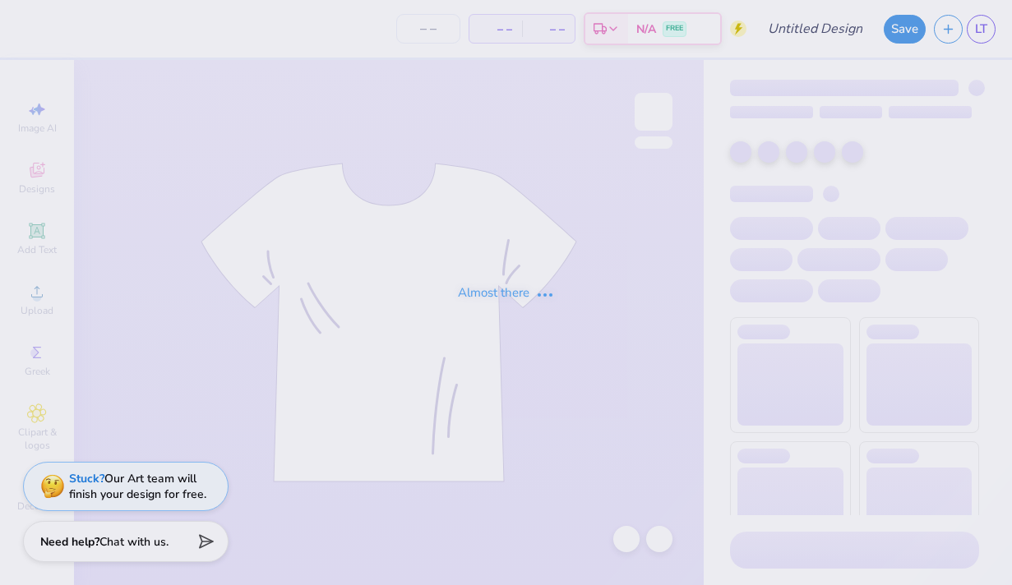
type input "ji"
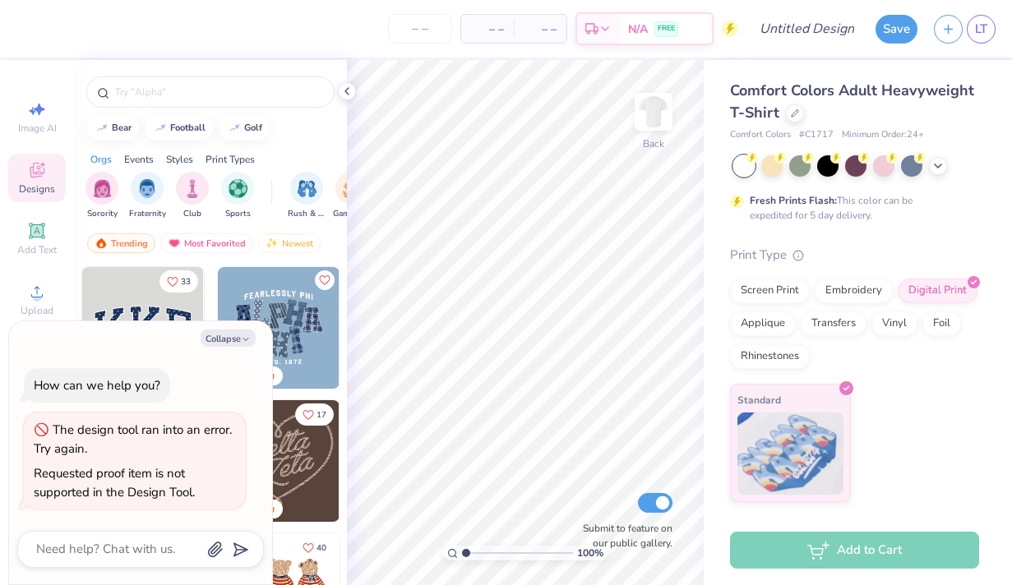
click at [233, 323] on div "Collapse How can we help you? The design tool ran into an error. Try again. Req…" at bounding box center [140, 453] width 263 height 264
click at [663, 107] on img at bounding box center [654, 112] width 66 height 66
click at [240, 334] on button "Collapse" at bounding box center [228, 338] width 55 height 17
type textarea "x"
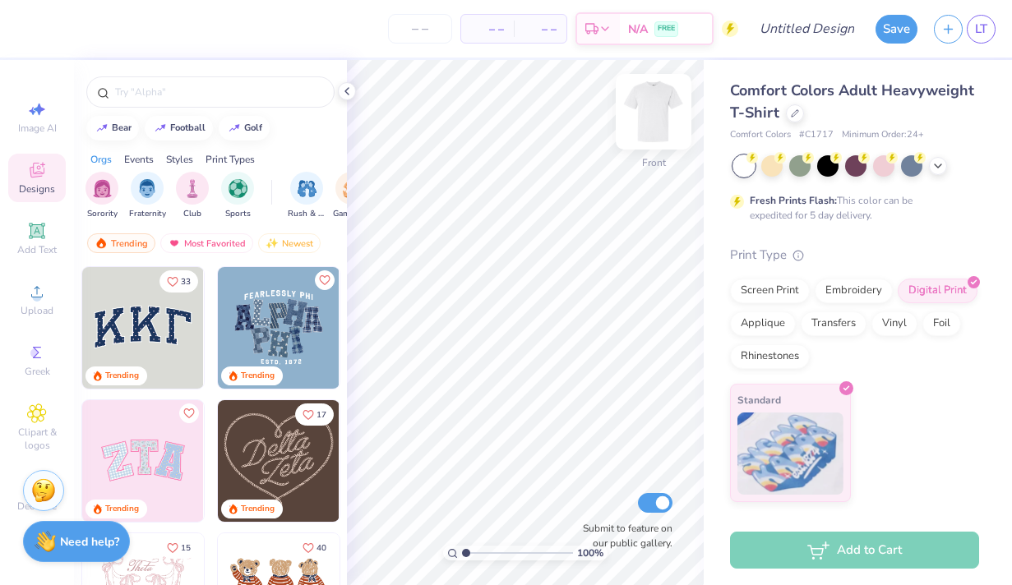
click at [662, 119] on img at bounding box center [654, 112] width 66 height 66
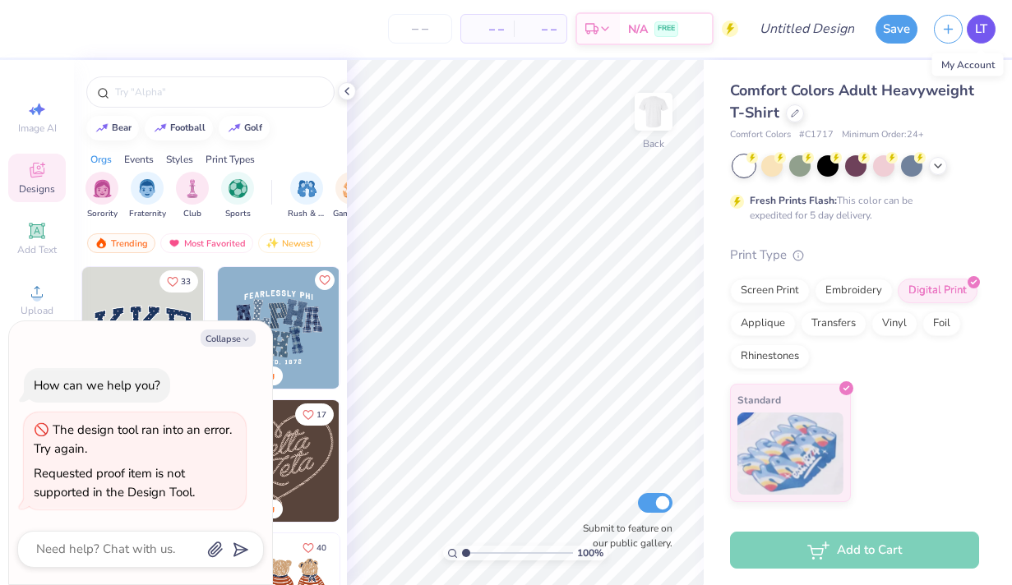
click at [985, 30] on span "LT" at bounding box center [981, 29] width 12 height 19
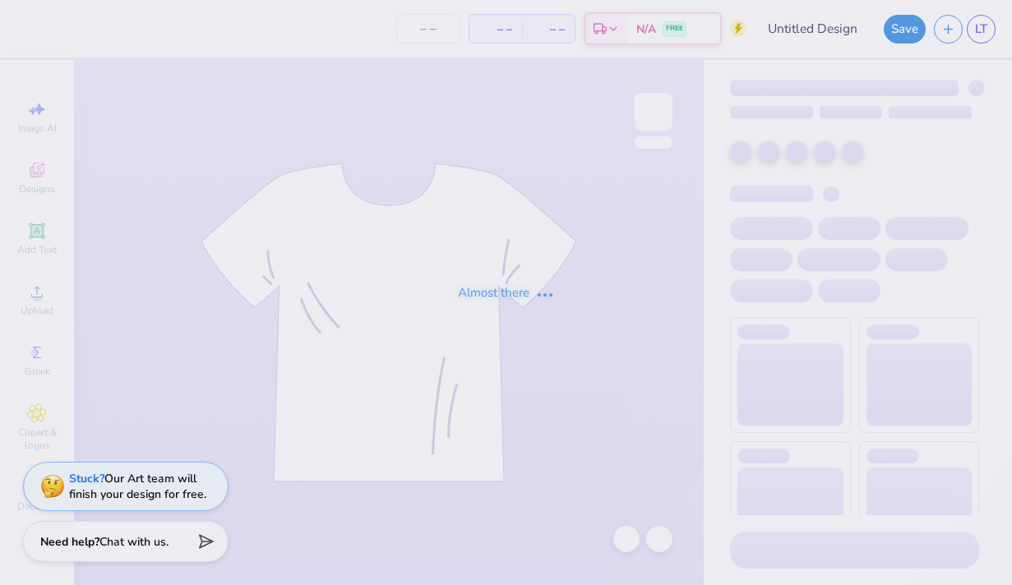
type input "ji"
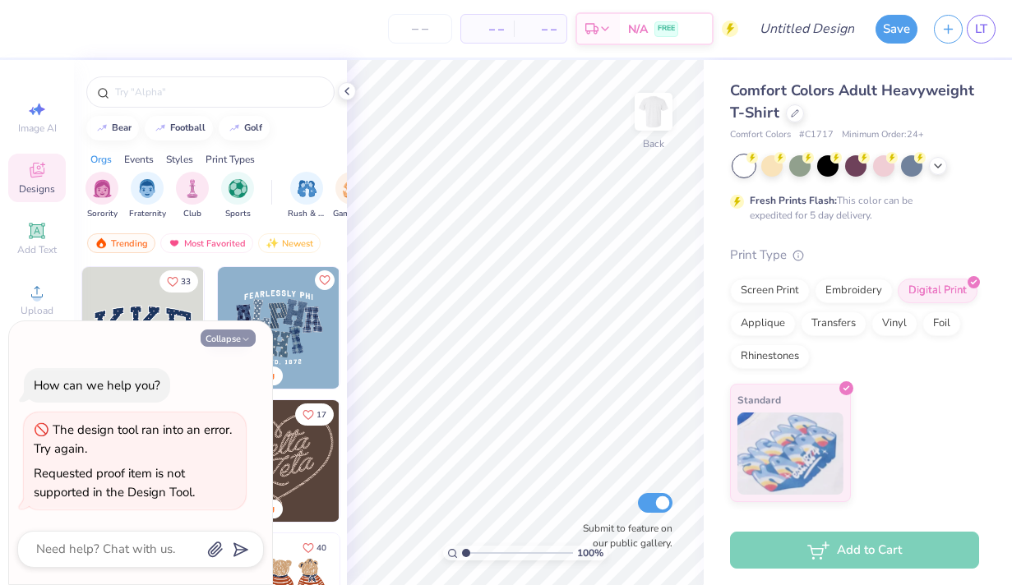
click at [222, 337] on button "Collapse" at bounding box center [228, 338] width 55 height 17
type textarea "x"
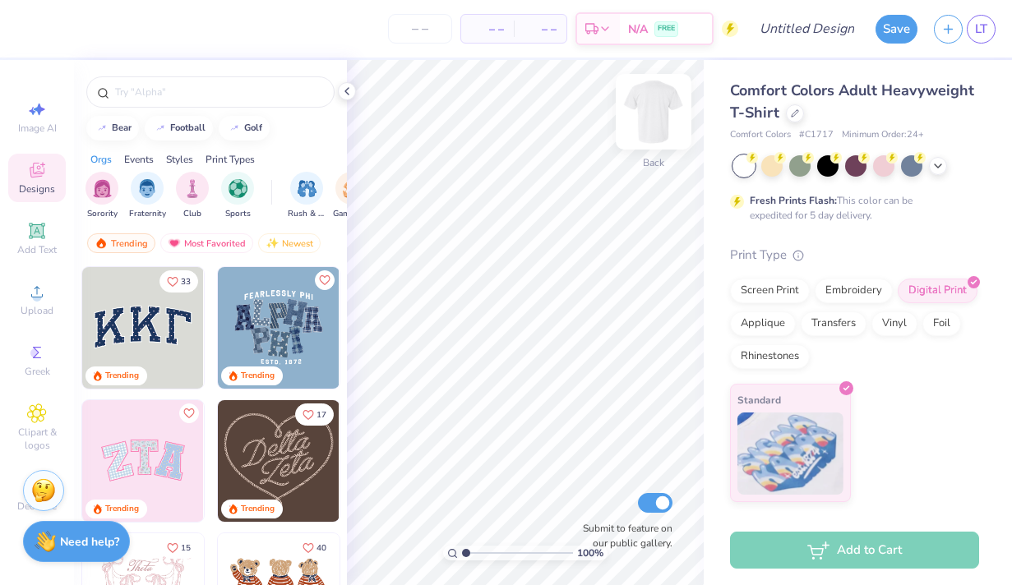
click at [650, 110] on img at bounding box center [654, 112] width 66 height 66
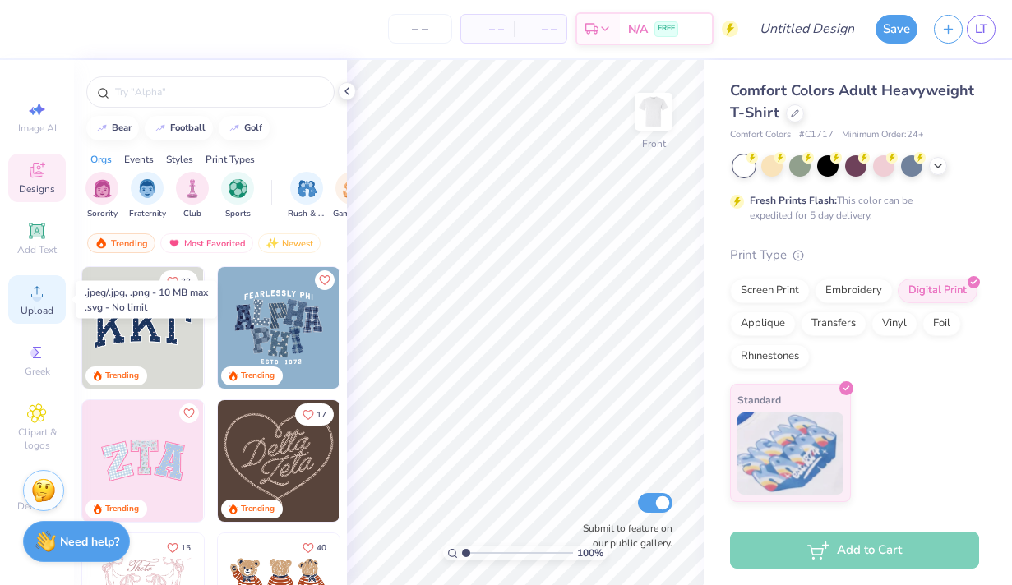
click at [32, 302] on div "Upload" at bounding box center [37, 299] width 58 height 48
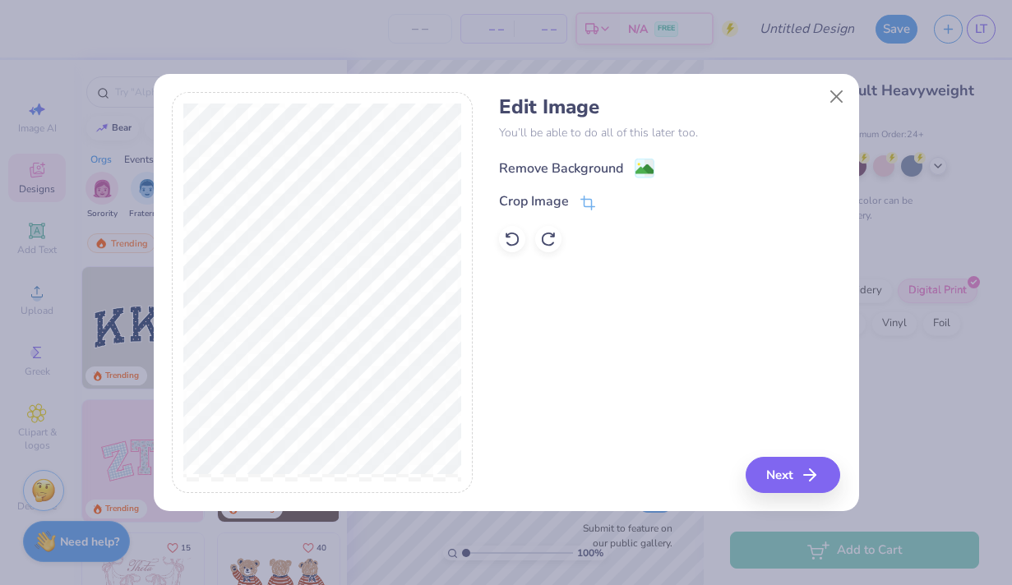
click at [592, 168] on div "Remove Background" at bounding box center [561, 169] width 124 height 20
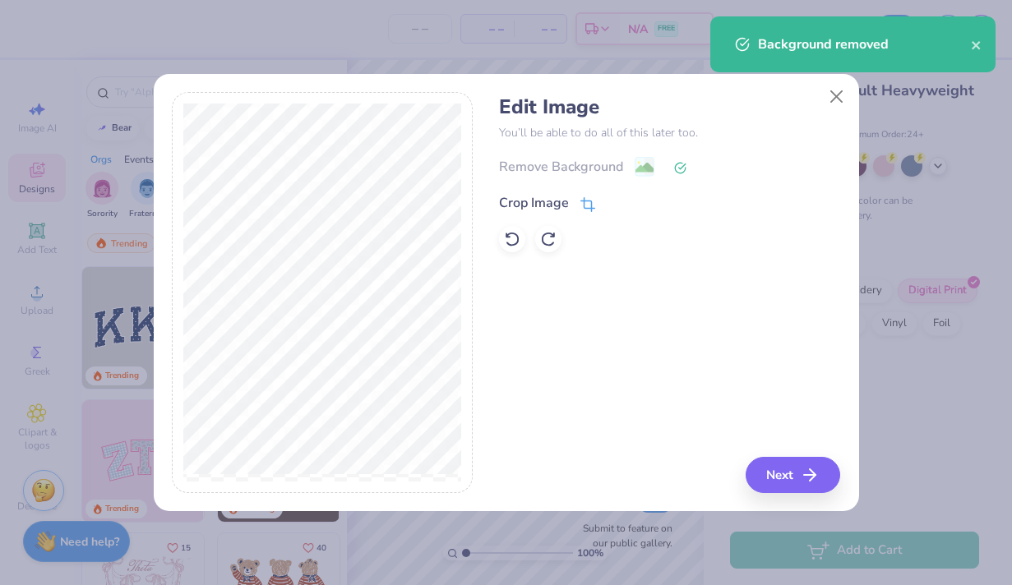
click at [553, 206] on div "Crop Image" at bounding box center [534, 203] width 70 height 20
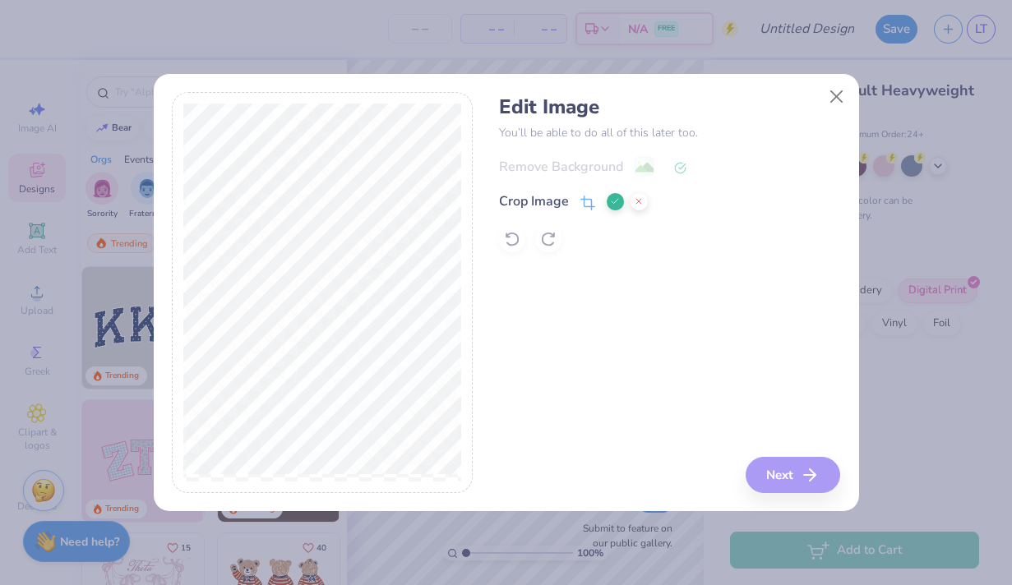
click at [799, 478] on div "Edit Image You’ll be able to do all of this later too. Remove Background Crop I…" at bounding box center [669, 292] width 341 height 401
click at [613, 205] on icon at bounding box center [615, 201] width 10 height 10
click at [814, 473] on icon "button" at bounding box center [815, 475] width 20 height 20
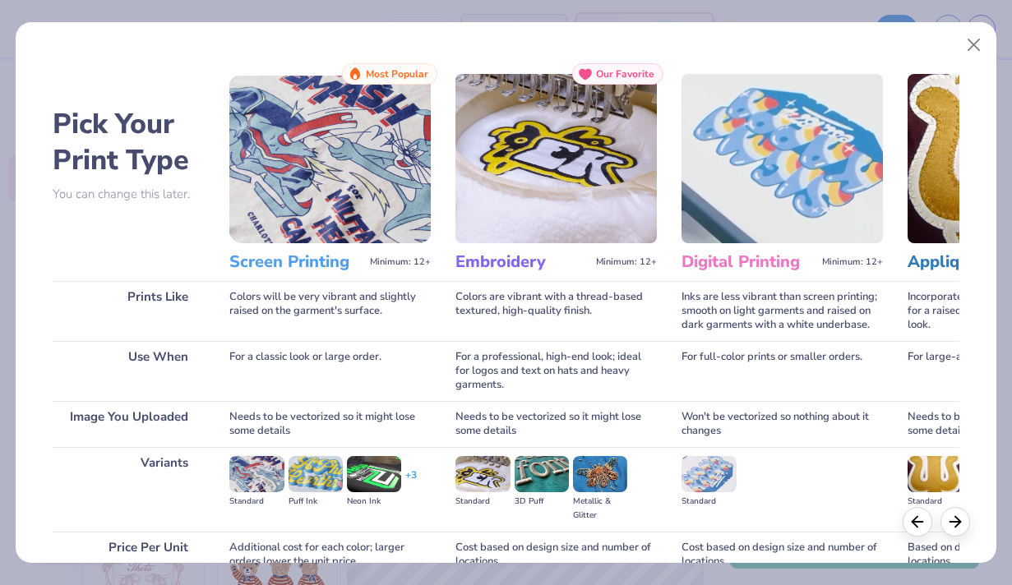
scroll to position [152, 0]
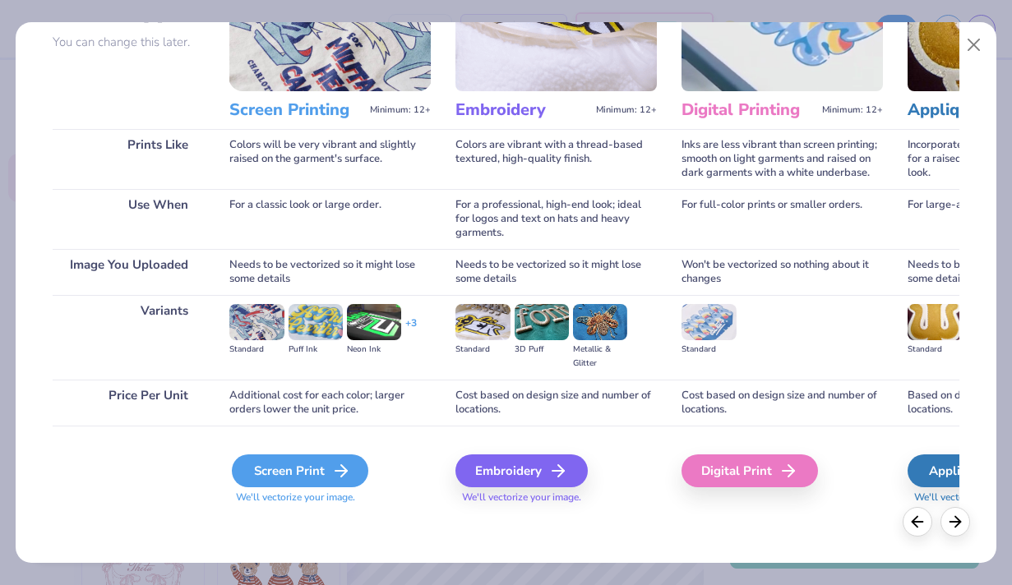
click at [284, 478] on div "Screen Print" at bounding box center [300, 471] width 136 height 33
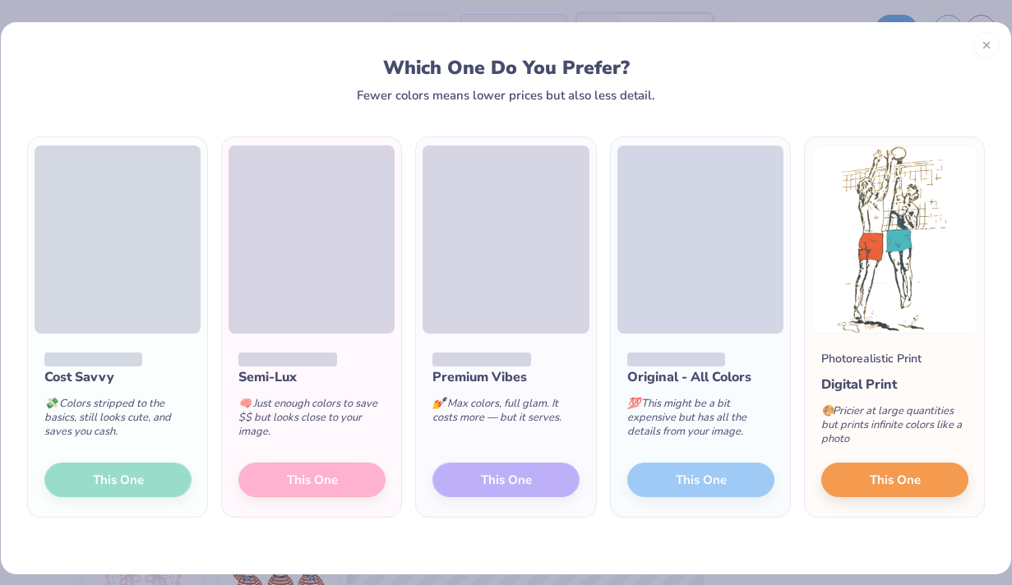
scroll to position [12, 0]
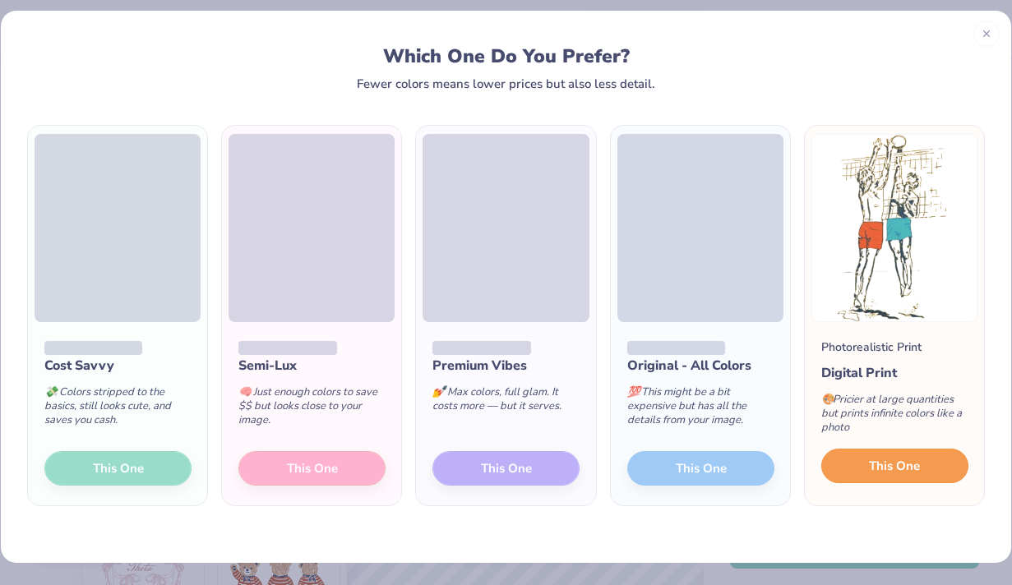
click at [927, 460] on button "This One" at bounding box center [894, 466] width 147 height 35
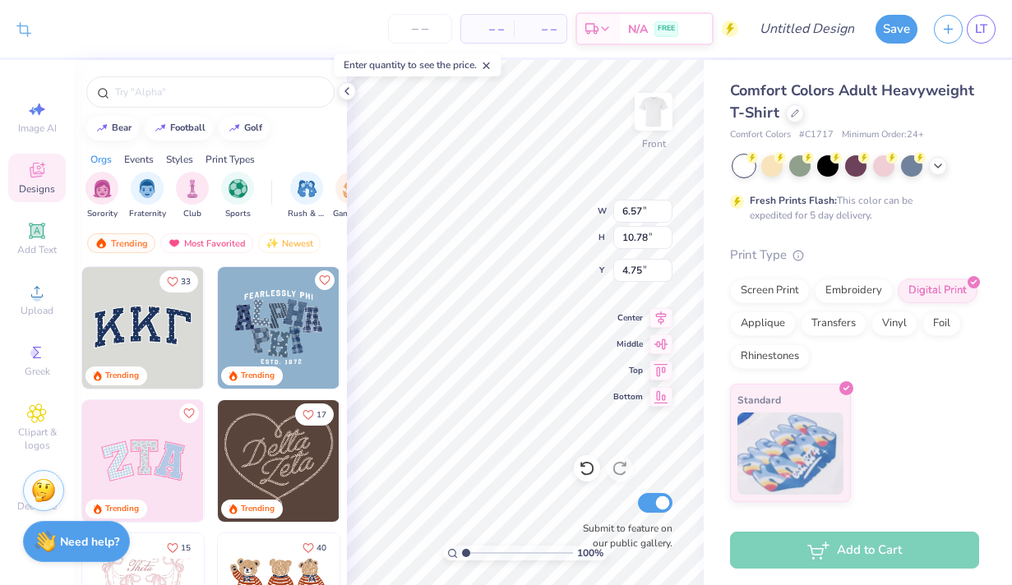
type input "6.57"
type input "10.78"
type input "7.24"
click at [25, 237] on div "Add Text" at bounding box center [37, 239] width 58 height 48
type input "5.69"
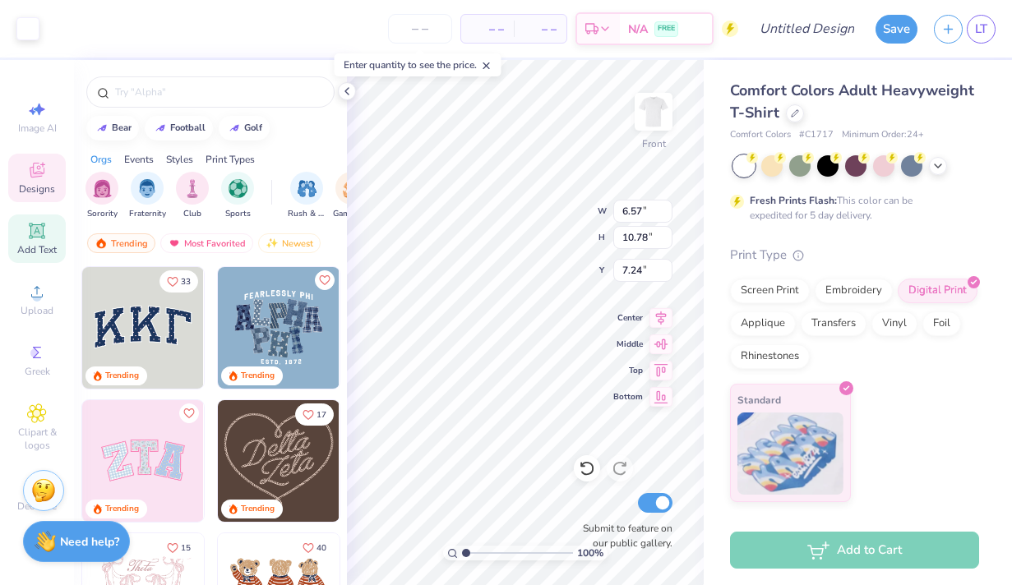
type input "1.65"
type input "12.93"
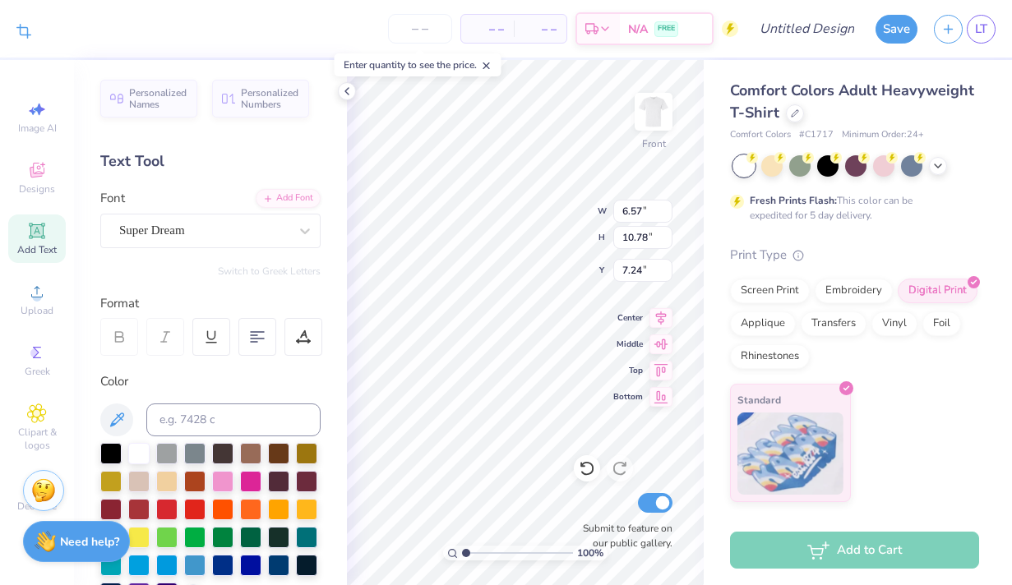
click at [19, 28] on icon at bounding box center [22, 33] width 11 height 11
click at [47, 26] on icon at bounding box center [52, 29] width 10 height 10
click at [25, 29] on icon at bounding box center [23, 31] width 15 height 15
click at [48, 33] on icon at bounding box center [52, 29] width 10 height 10
type input "5.16"
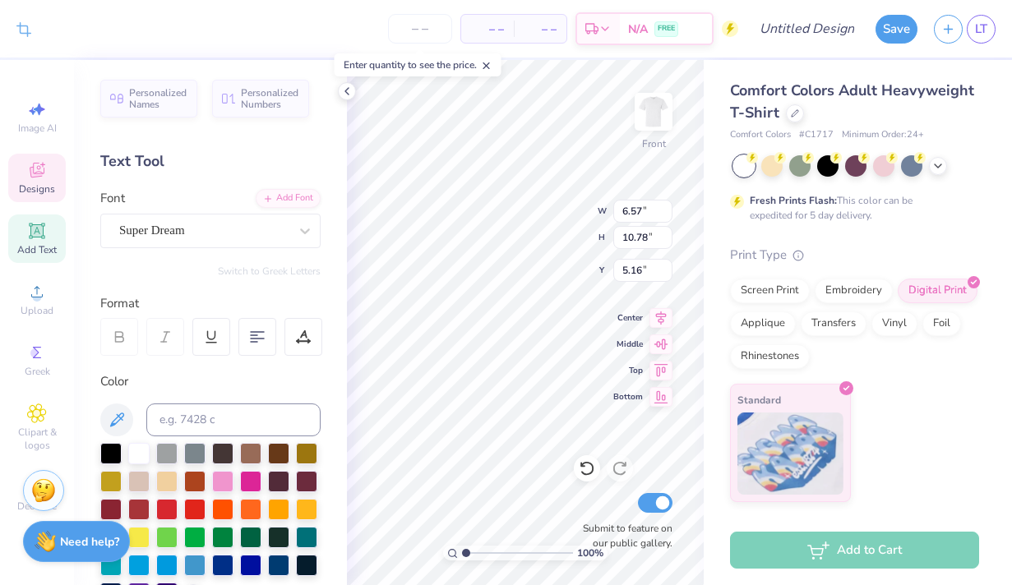
click at [50, 169] on div "Designs" at bounding box center [37, 178] width 58 height 48
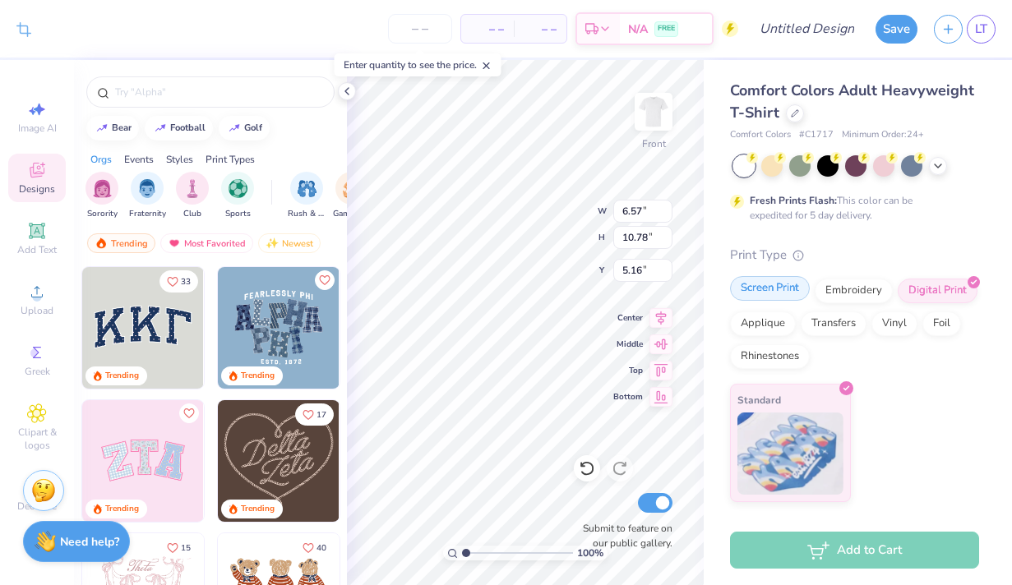
click at [778, 291] on div "Screen Print" at bounding box center [770, 288] width 80 height 25
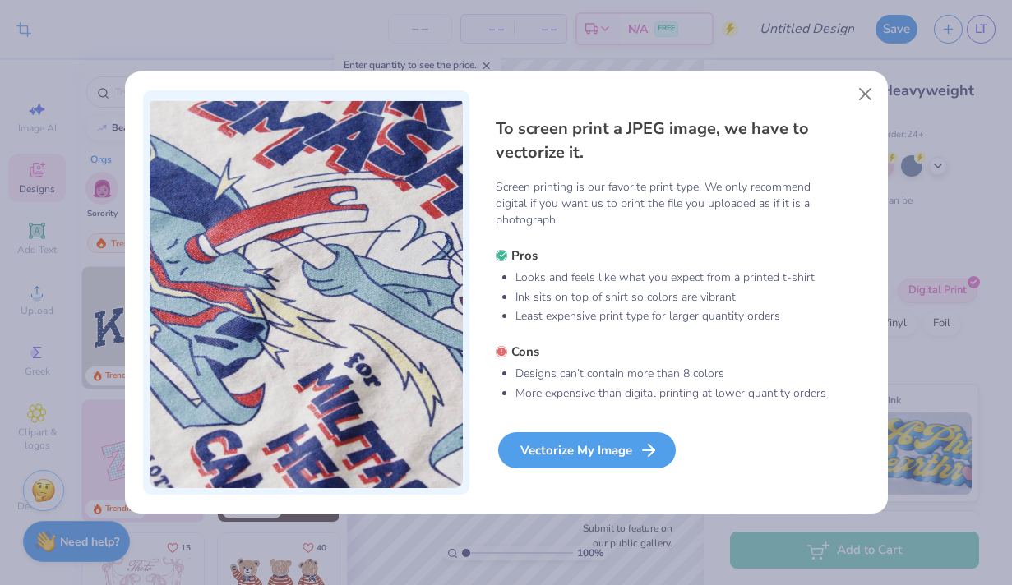
click at [576, 453] on div "Vectorize My Image" at bounding box center [587, 450] width 178 height 36
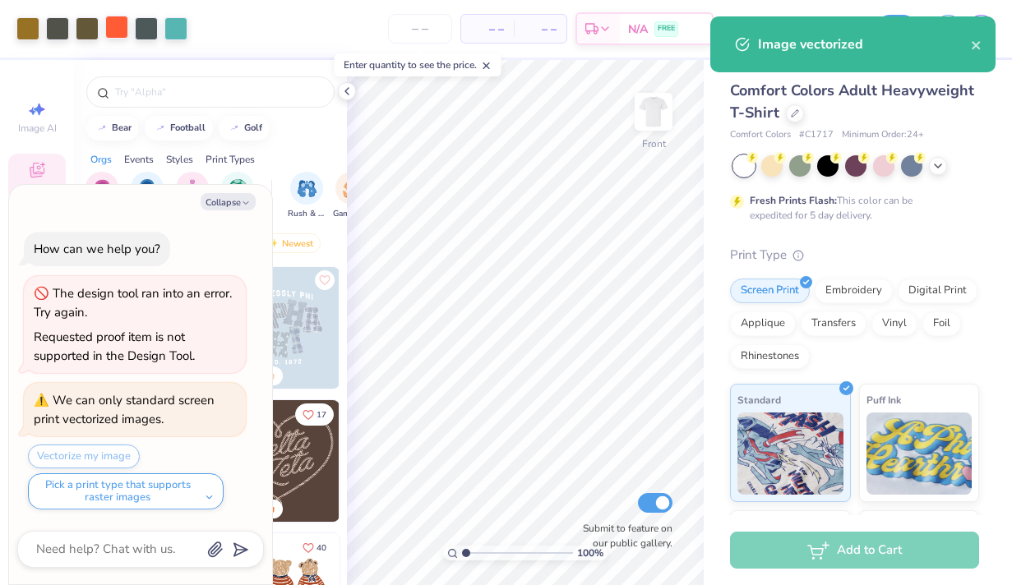
click at [120, 21] on div at bounding box center [116, 27] width 23 height 23
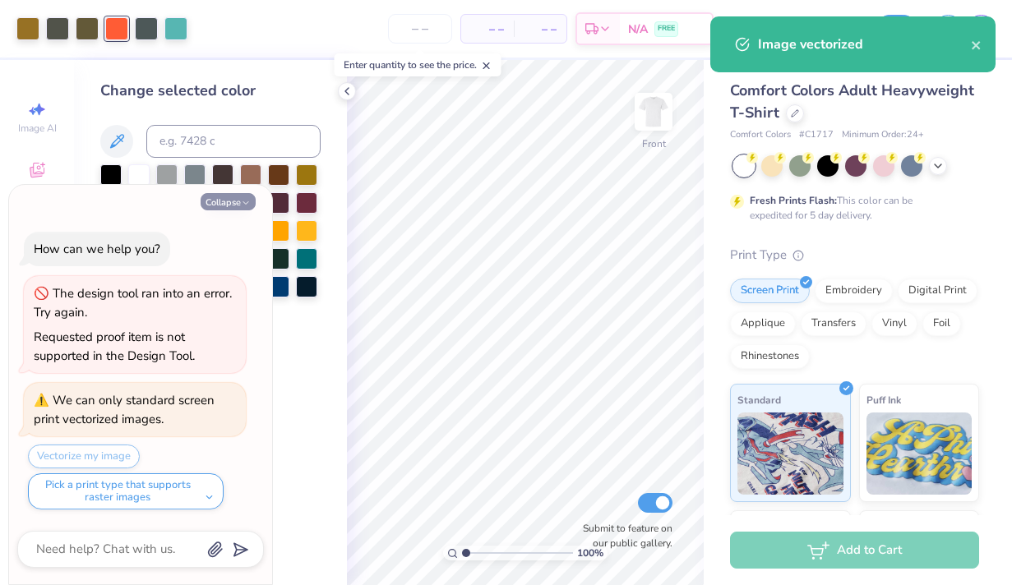
click at [243, 204] on icon "button" at bounding box center [246, 203] width 10 height 10
type textarea "x"
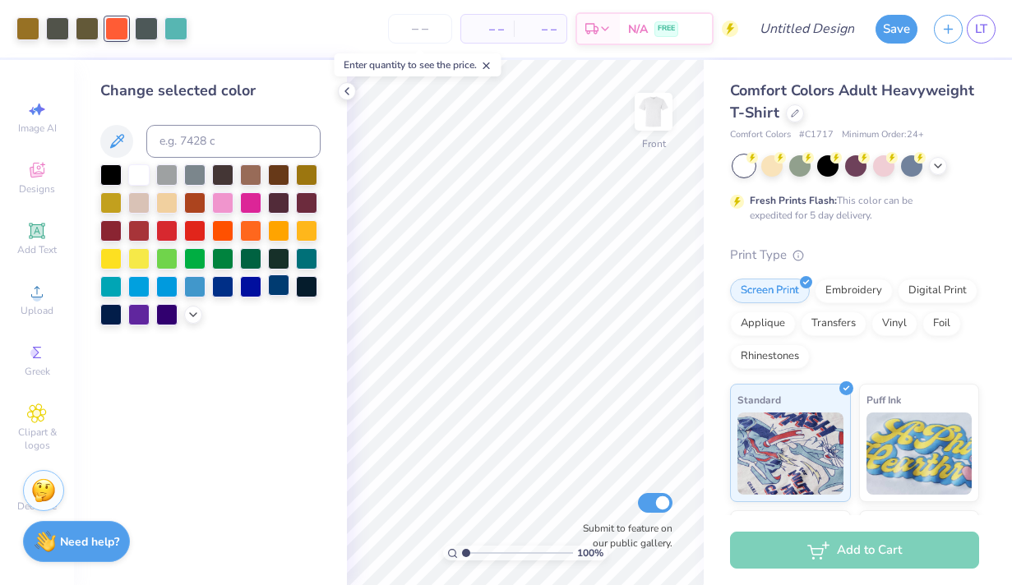
click at [280, 281] on div at bounding box center [278, 285] width 21 height 21
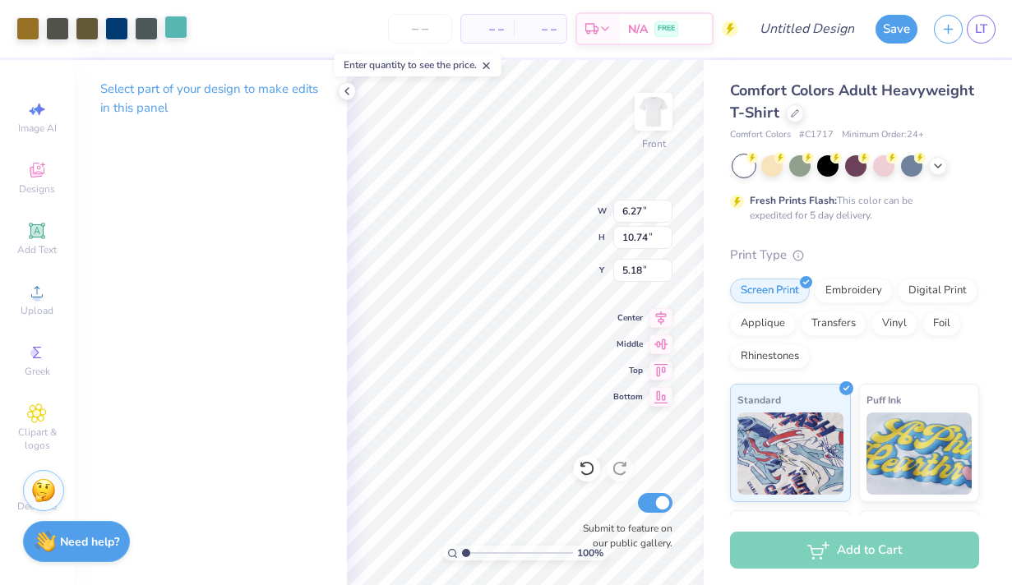
click at [166, 25] on div at bounding box center [175, 27] width 23 height 23
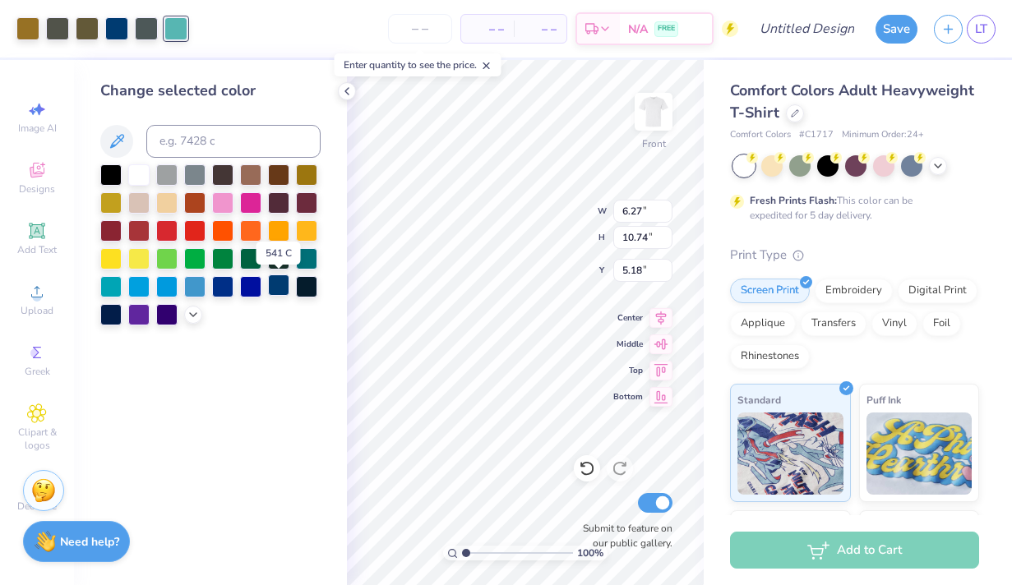
click at [272, 285] on div at bounding box center [278, 285] width 21 height 21
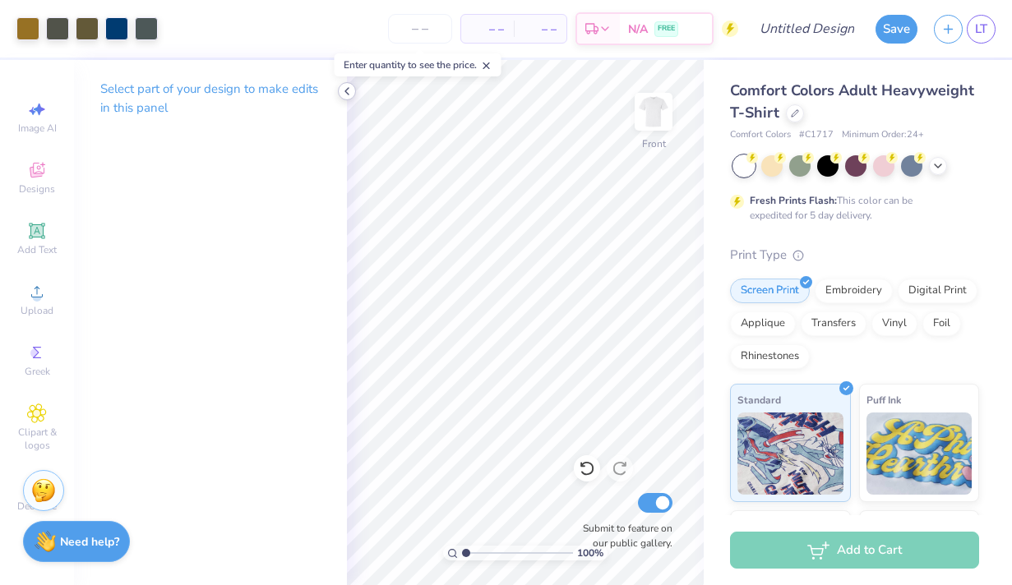
click at [345, 91] on polyline at bounding box center [346, 91] width 3 height 7
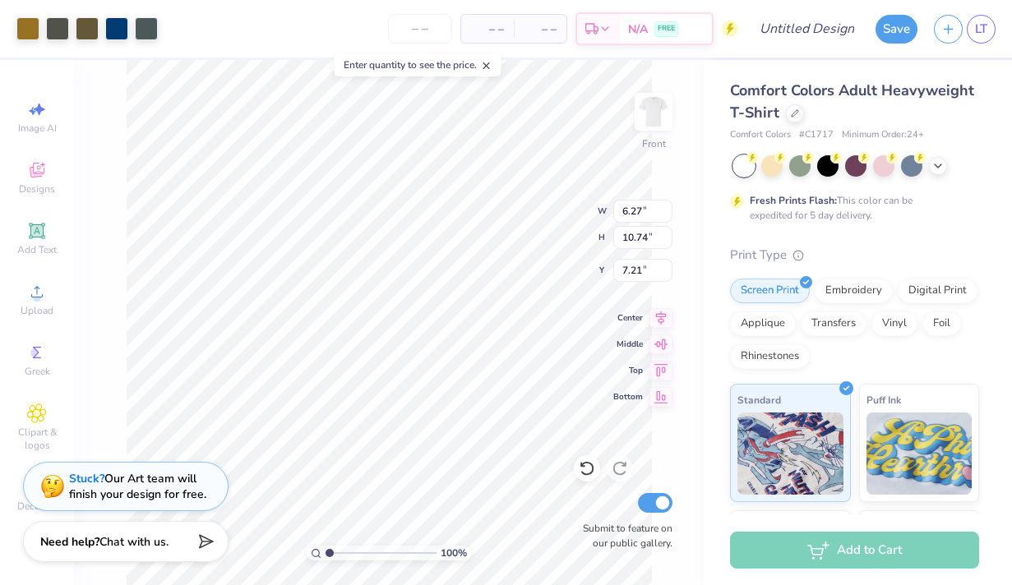
type input "6.58"
click at [42, 179] on icon at bounding box center [37, 170] width 20 height 20
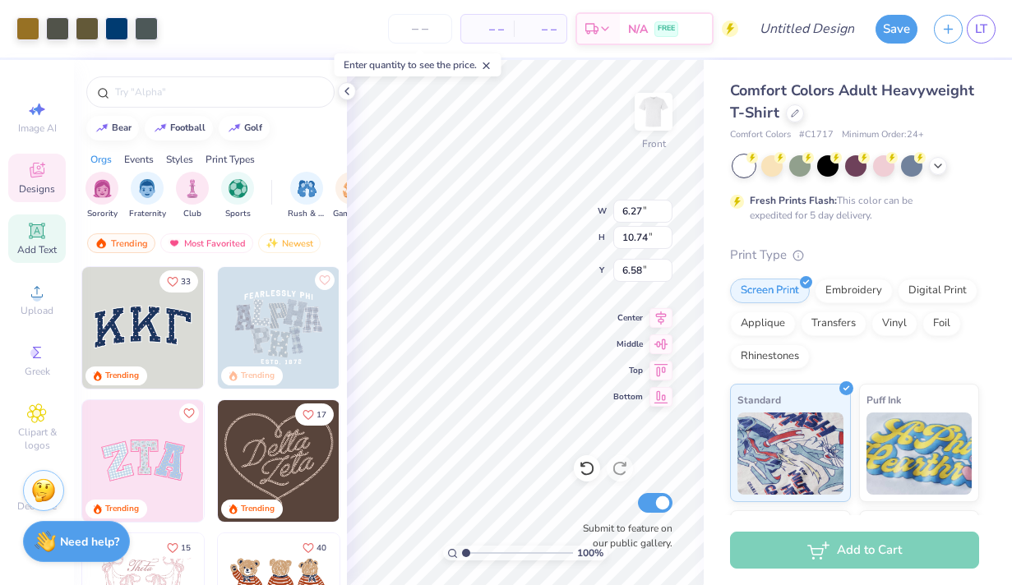
click at [40, 239] on icon at bounding box center [37, 231] width 20 height 20
type input "5.69"
type input "1.65"
type input "12.93"
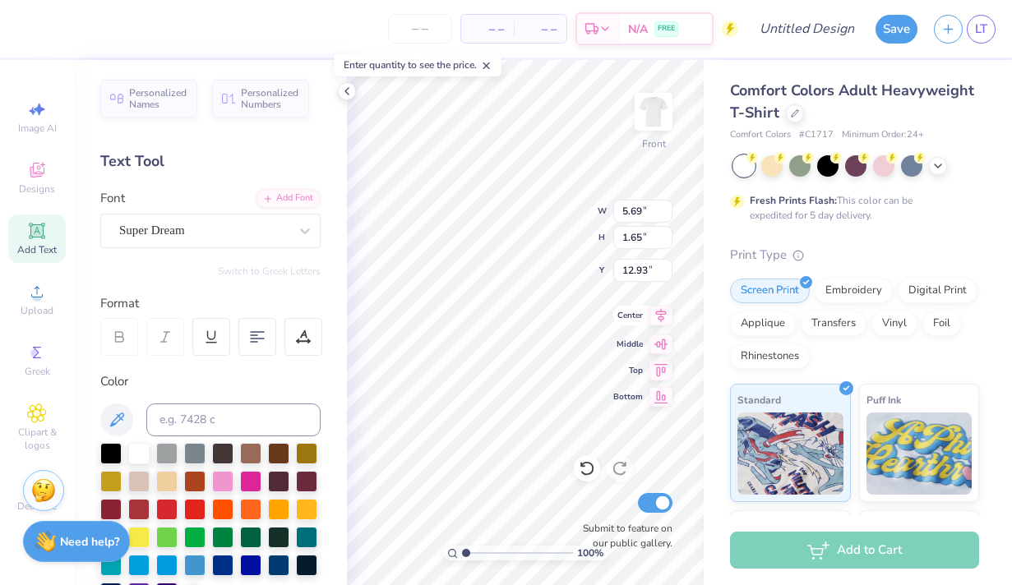
type textarea "T"
type textarea "Alpha Xi Delta"
click at [219, 231] on div "Super Dream" at bounding box center [204, 230] width 173 height 25
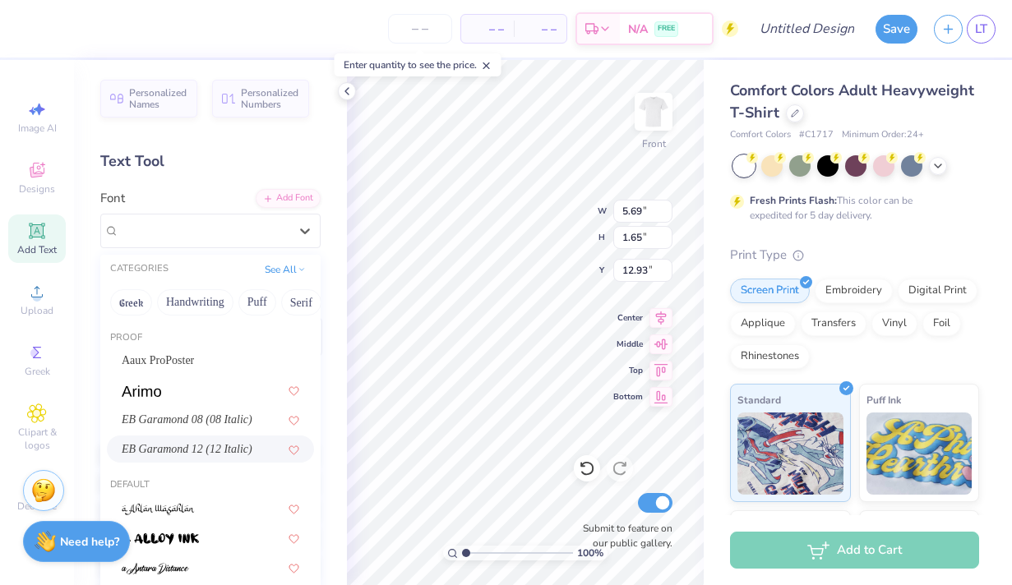
scroll to position [35, 0]
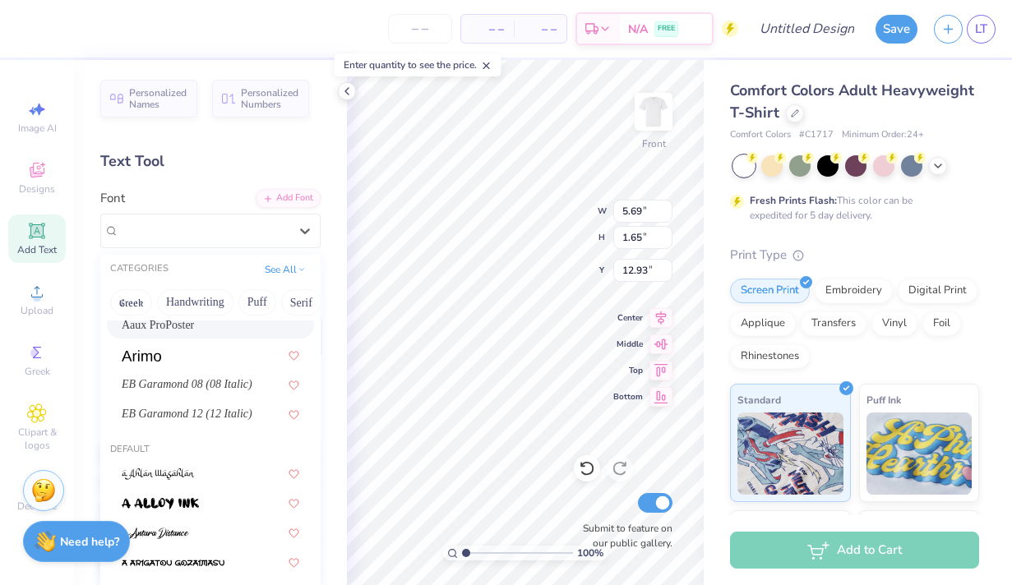
click at [180, 320] on span "Aaux ProPoster" at bounding box center [158, 324] width 72 height 17
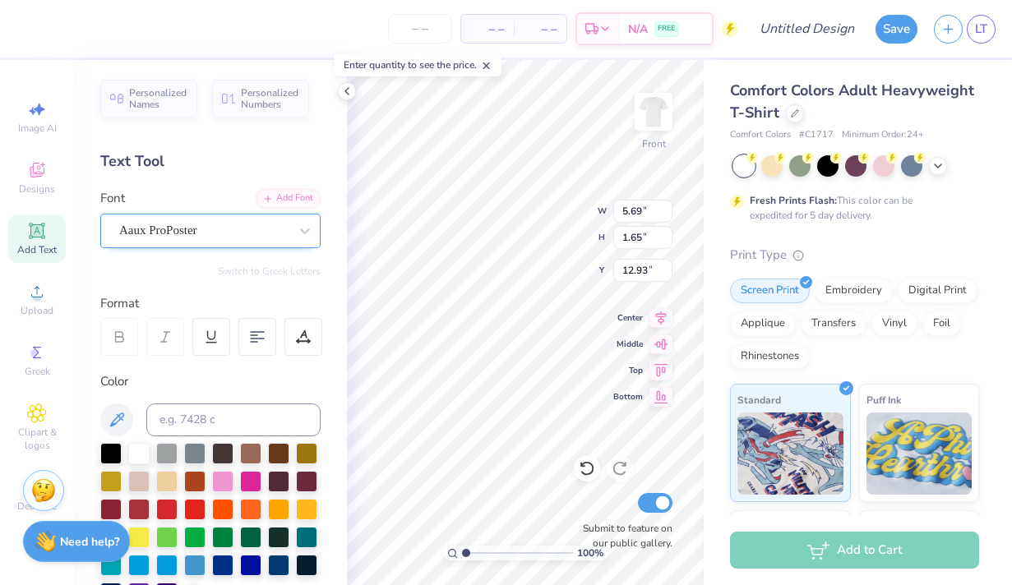
click at [214, 221] on div "Aaux ProPoster" at bounding box center [204, 230] width 173 height 25
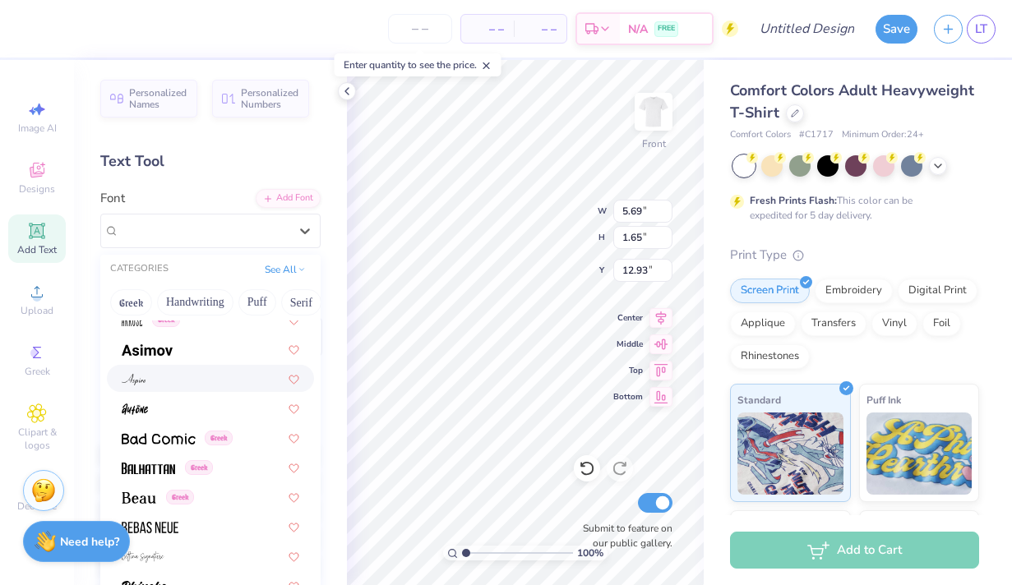
scroll to position [755, 0]
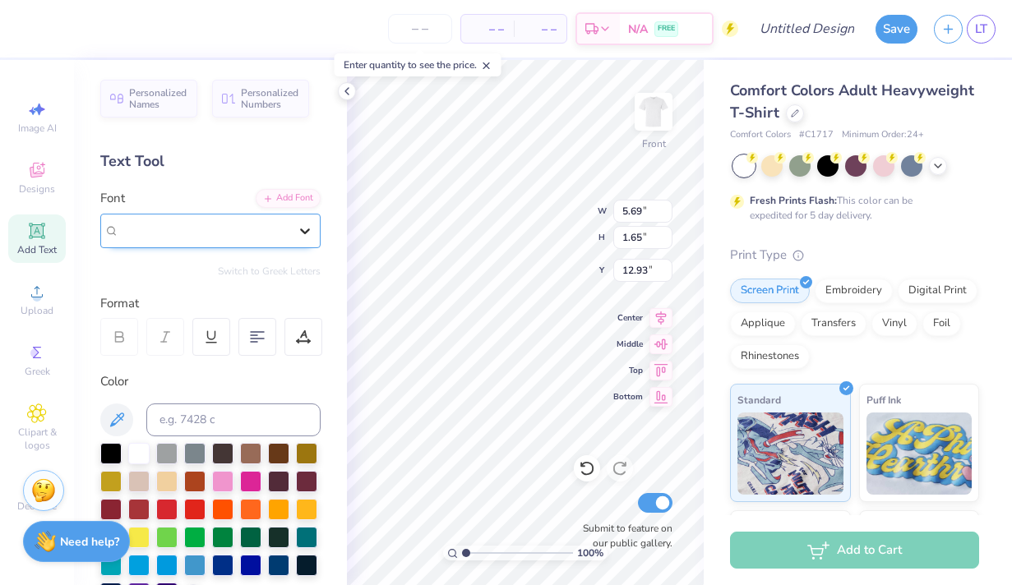
click at [299, 233] on icon at bounding box center [305, 231] width 16 height 16
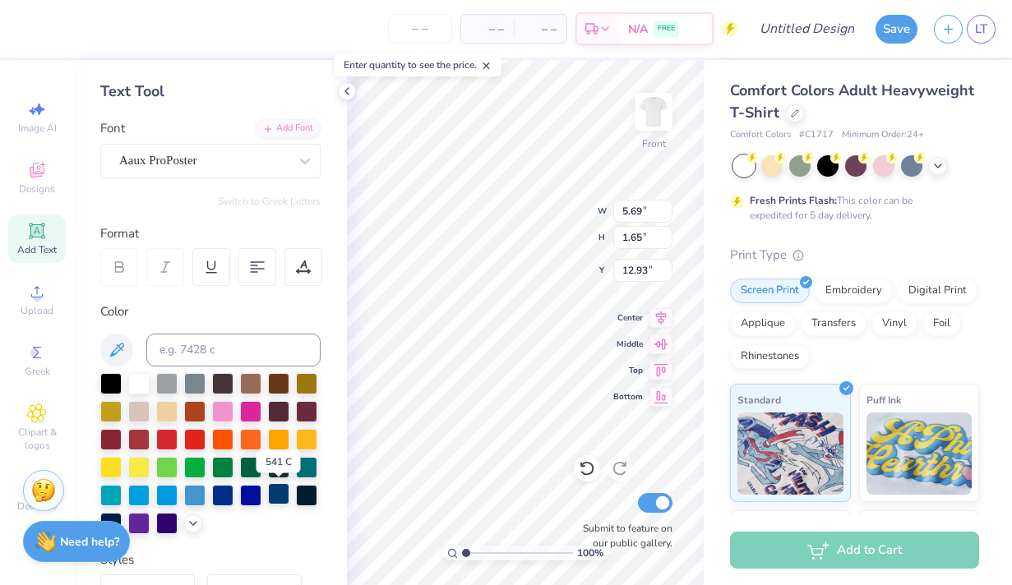
click at [277, 497] on div at bounding box center [278, 493] width 21 height 21
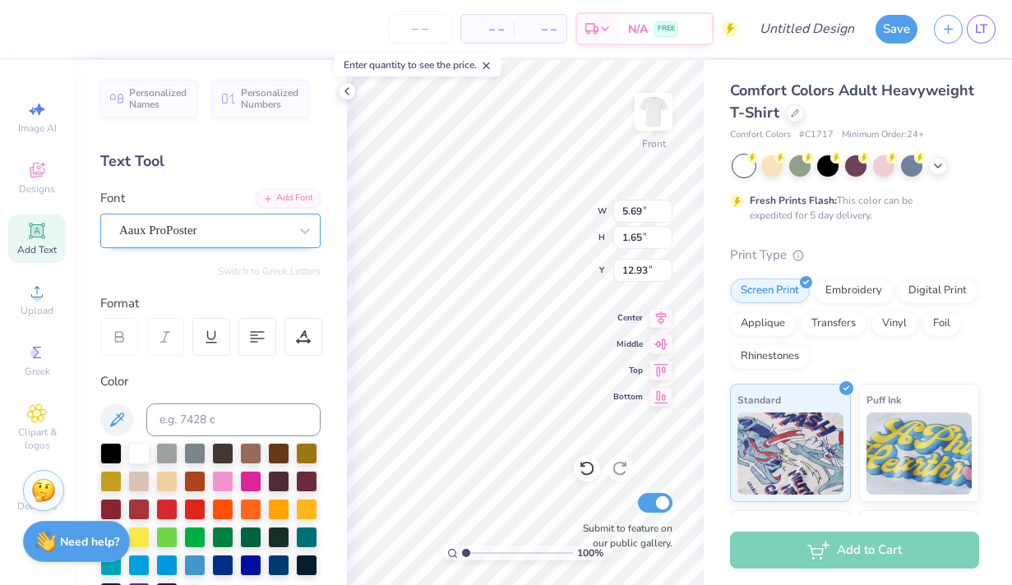
click at [242, 237] on div "Aaux ProPoster" at bounding box center [204, 230] width 173 height 25
type input "1.77"
type input "14.53"
type input "6.50"
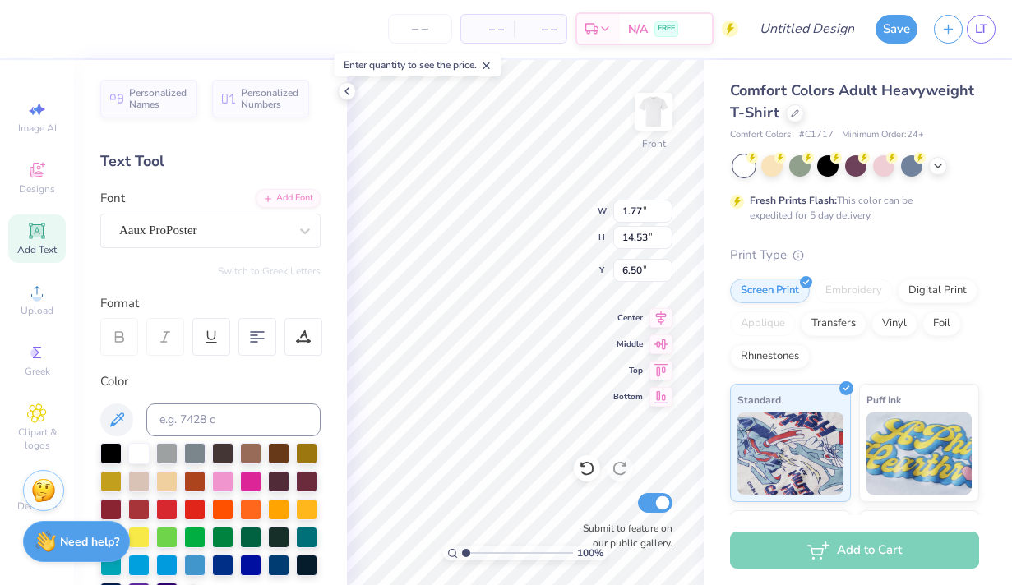
type input "1.72"
type input "5.67"
type input "1.46"
type input "12.35"
type input "6.07"
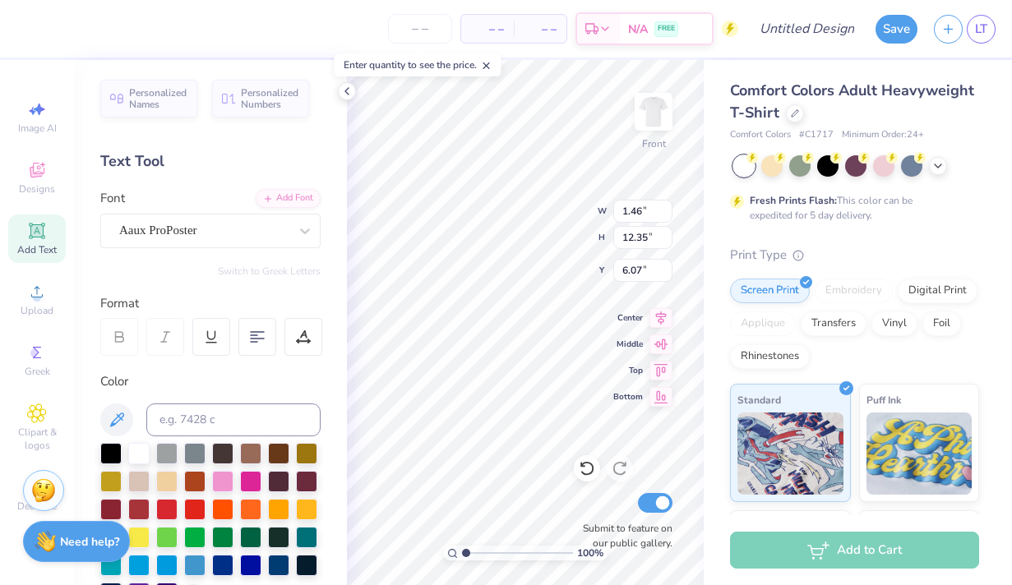
type input "1.29"
type input "10.89"
type input "7.00"
type input "6.27"
type input "10.74"
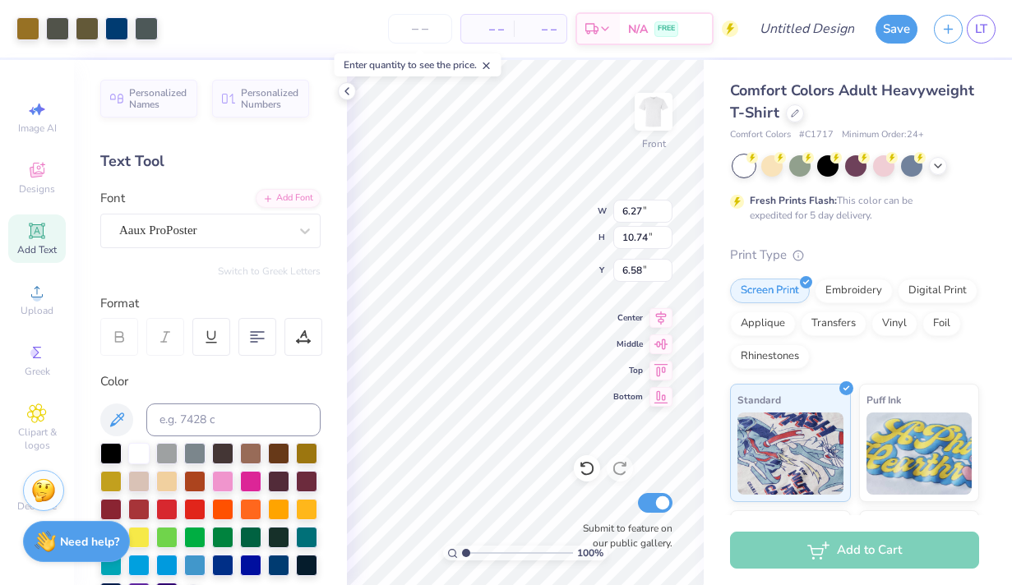
type input "7.00"
click at [41, 173] on icon at bounding box center [37, 170] width 15 height 15
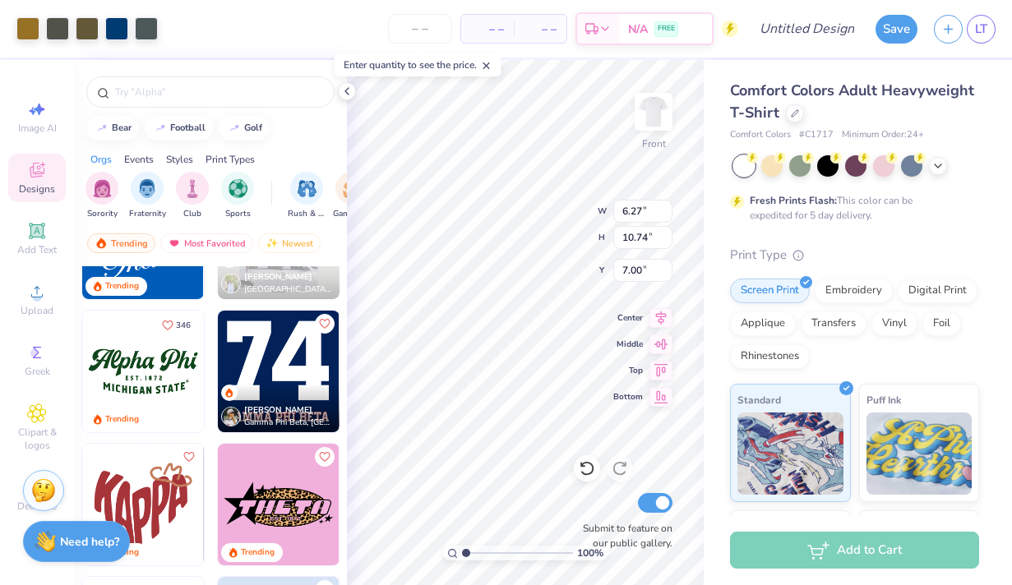
scroll to position [1143, 0]
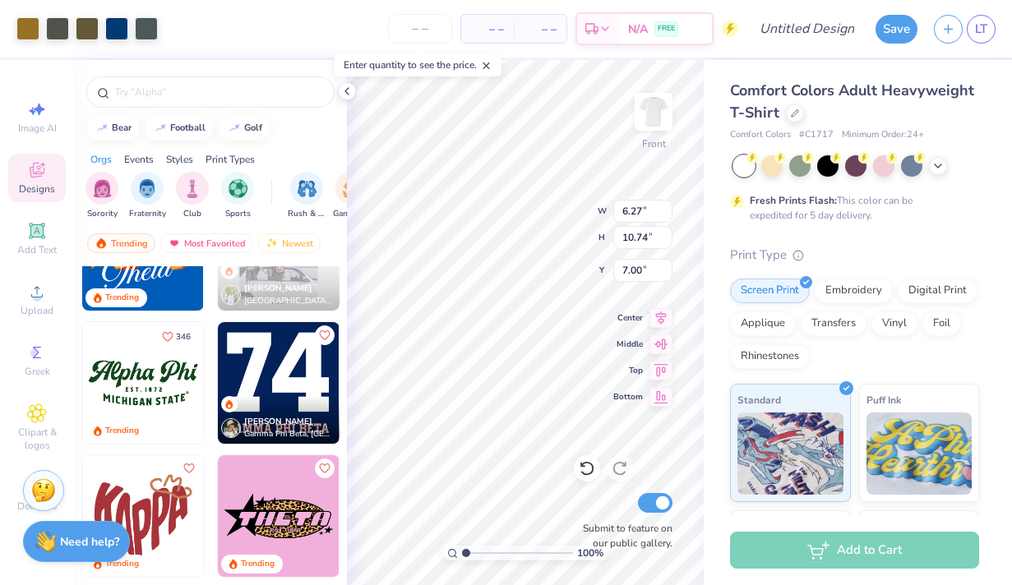
click at [162, 399] on img at bounding box center [143, 383] width 122 height 122
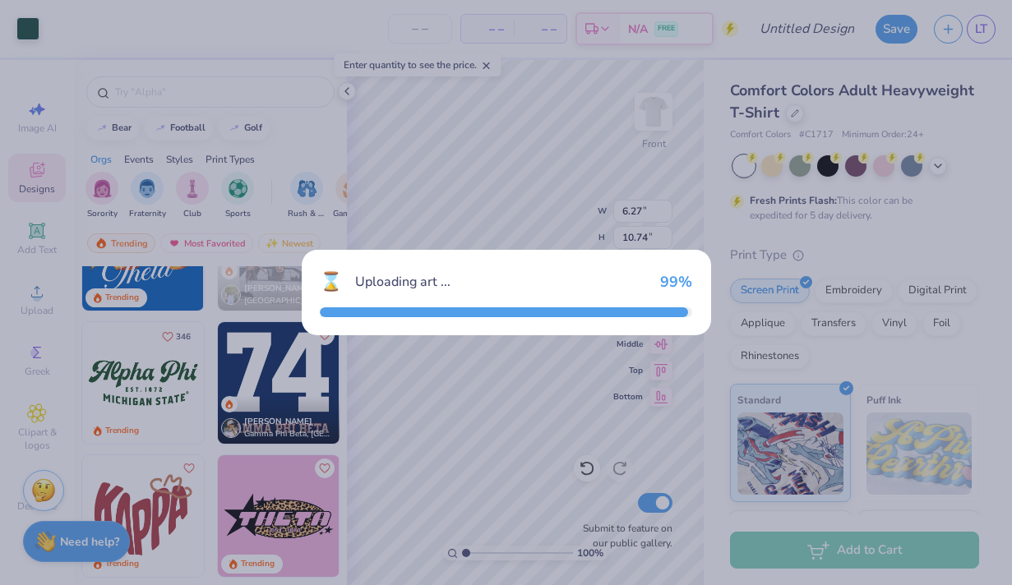
type input "7.78"
type input "3.31"
type input "3.00"
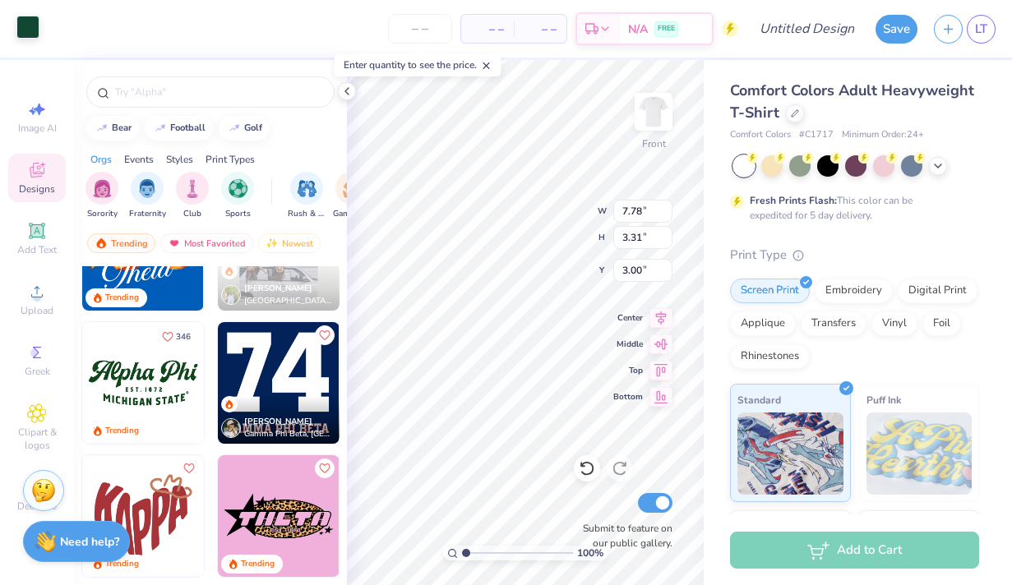
click at [20, 22] on div at bounding box center [27, 27] width 23 height 23
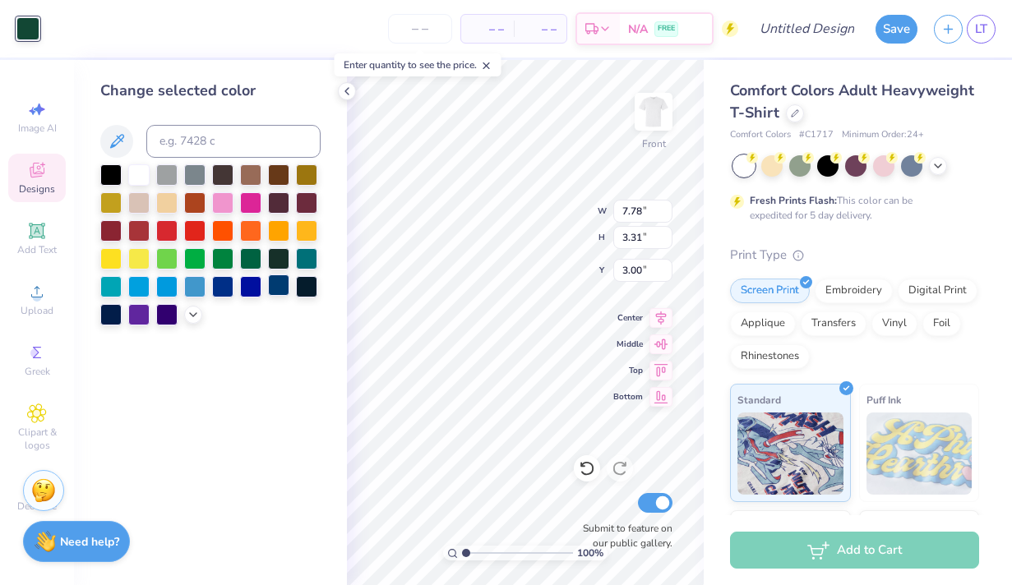
click at [286, 288] on div at bounding box center [278, 285] width 21 height 21
click at [28, 35] on div at bounding box center [27, 28] width 23 height 23
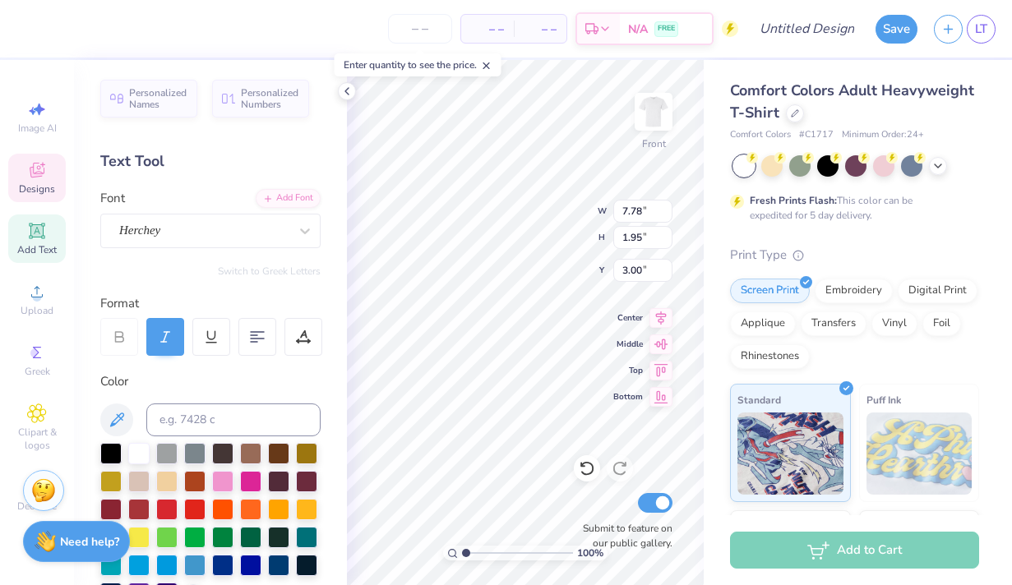
scroll to position [0, 1]
type textarea "Alpha Xi Delta"
type input "5.94"
type input "0.88"
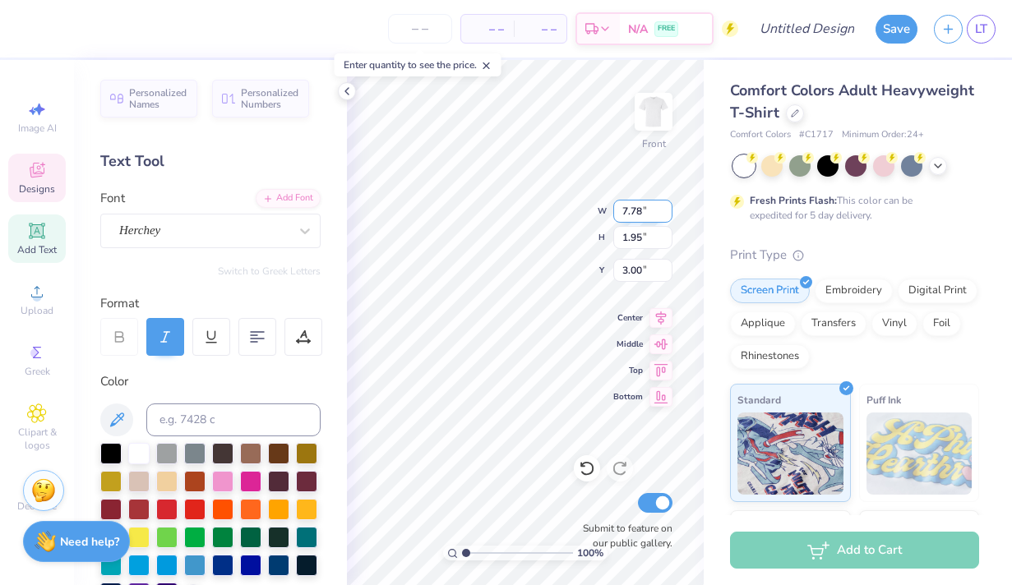
type input "5.43"
type textarea "M"
type textarea "Kindly hearts cup"
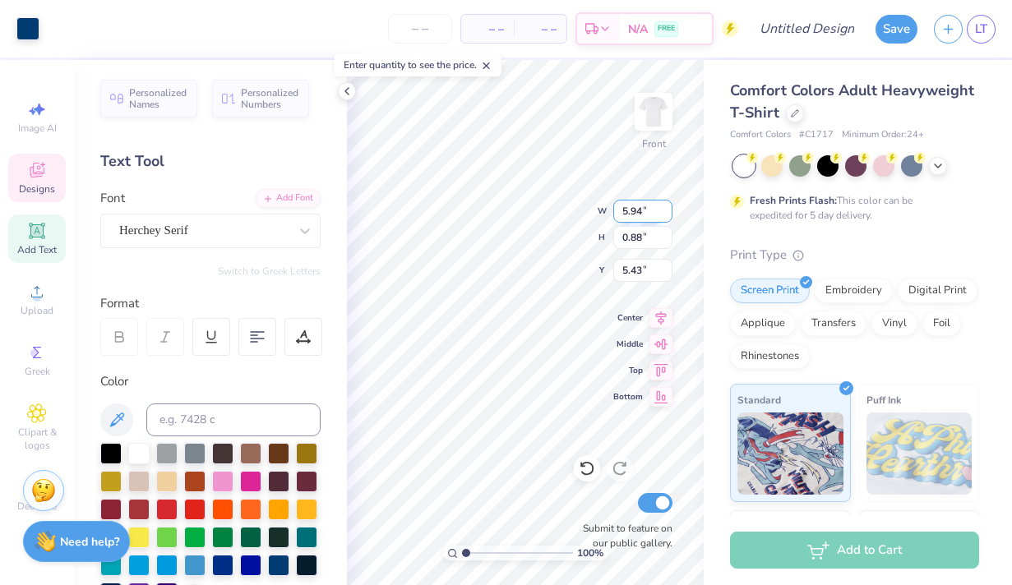
type input "7.12"
type input "0.94"
type input "5.40"
type input "2.65"
type input "0.32"
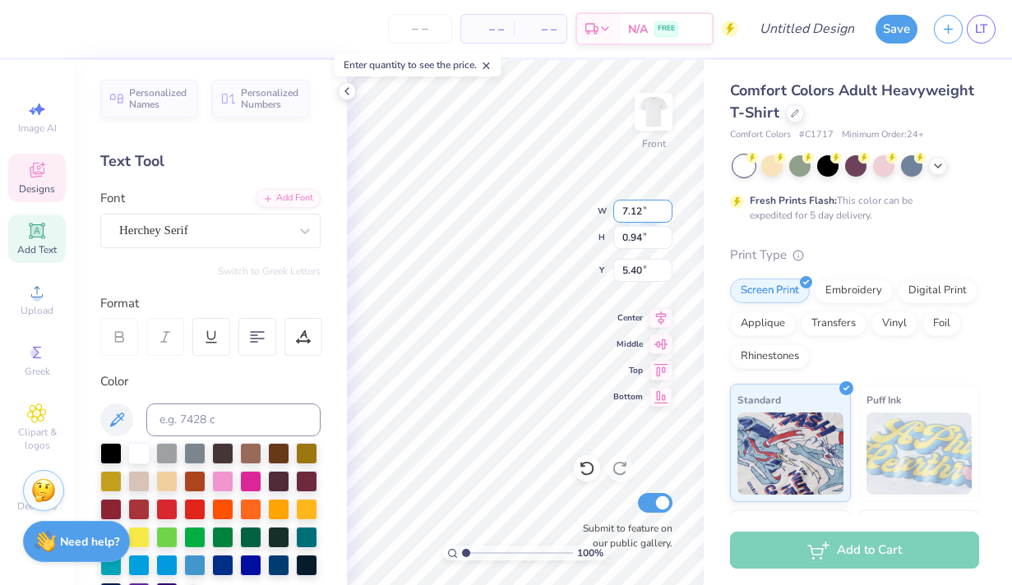
type input "4.99"
type input "2.36"
type input "0.29"
type input "5.03"
type input "7.12"
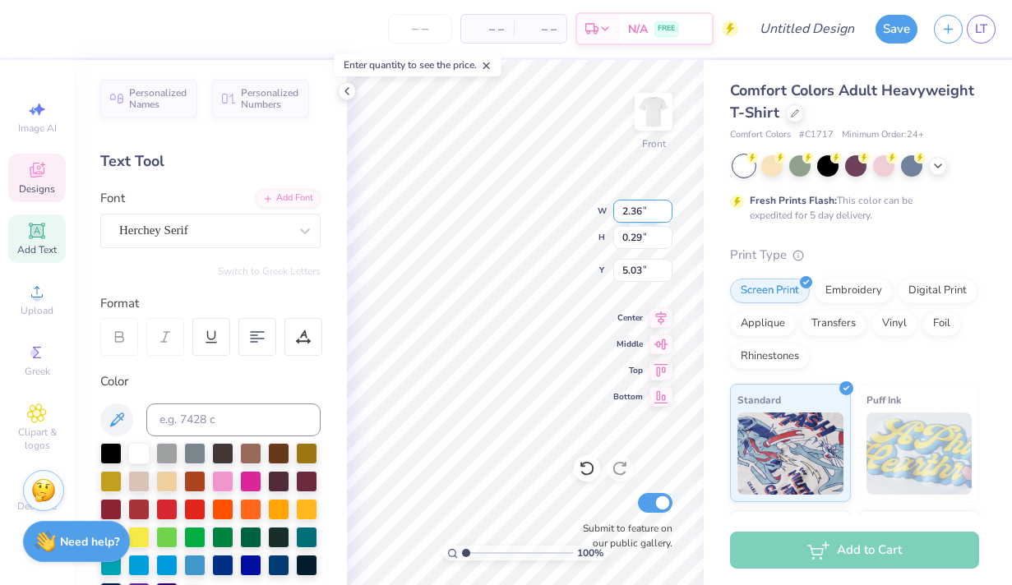
type input "0.94"
type input "5.40"
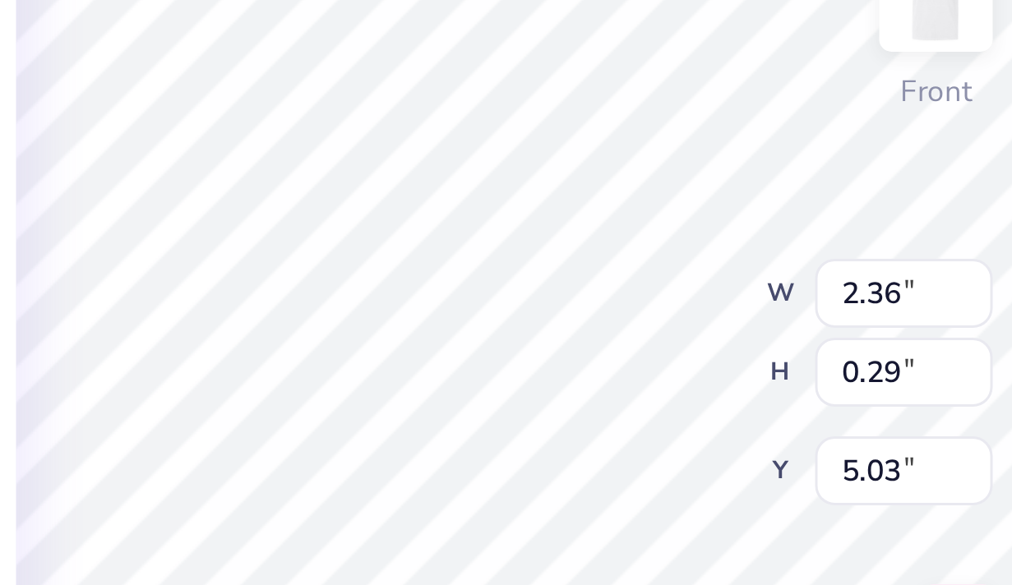
type input "4.99"
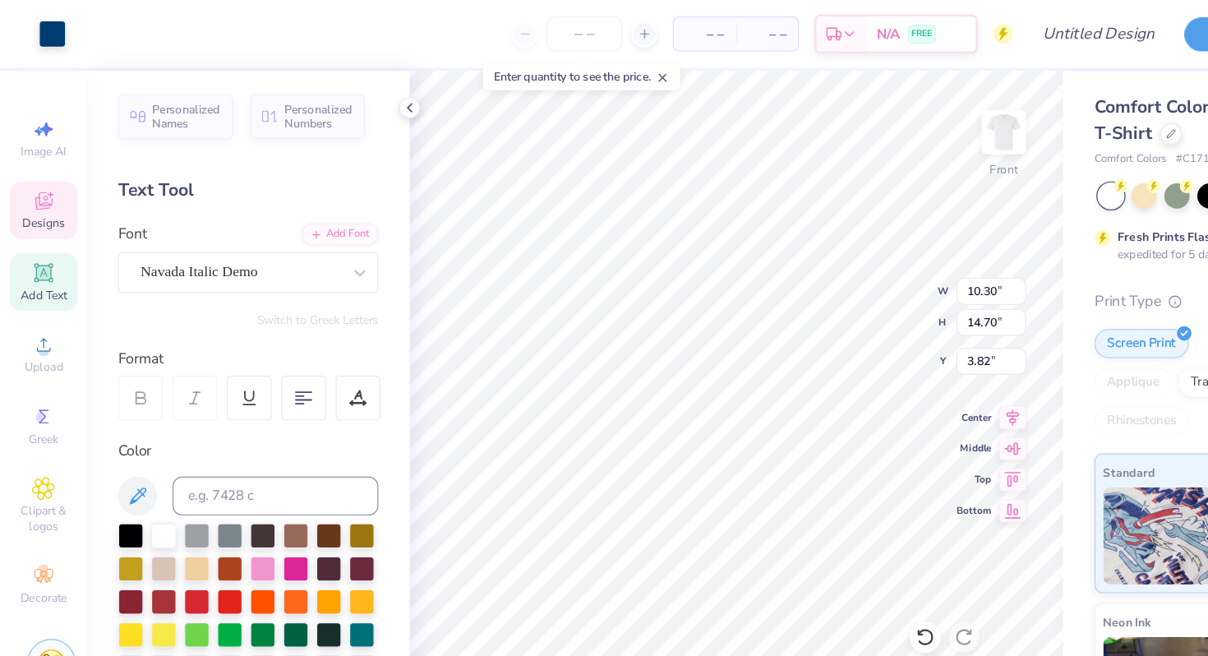
type input "10.71"
type input "15.28"
type input "3.24"
type input "6.49"
click at [734, 276] on div "100 % Front W 1.61 1.61 " H 10.16 10.16 " Y 6.49 6.49 " Center Middle Top Botto…" at bounding box center [623, 358] width 553 height 596
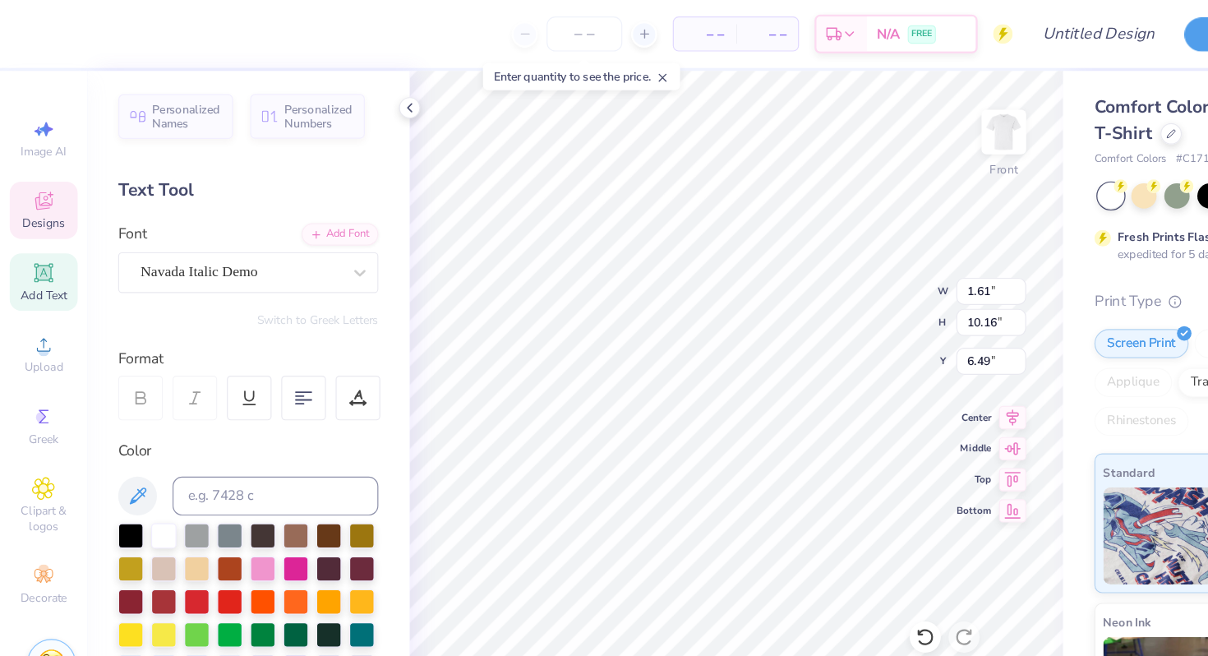
click at [48, 187] on span "Designs" at bounding box center [37, 188] width 36 height 13
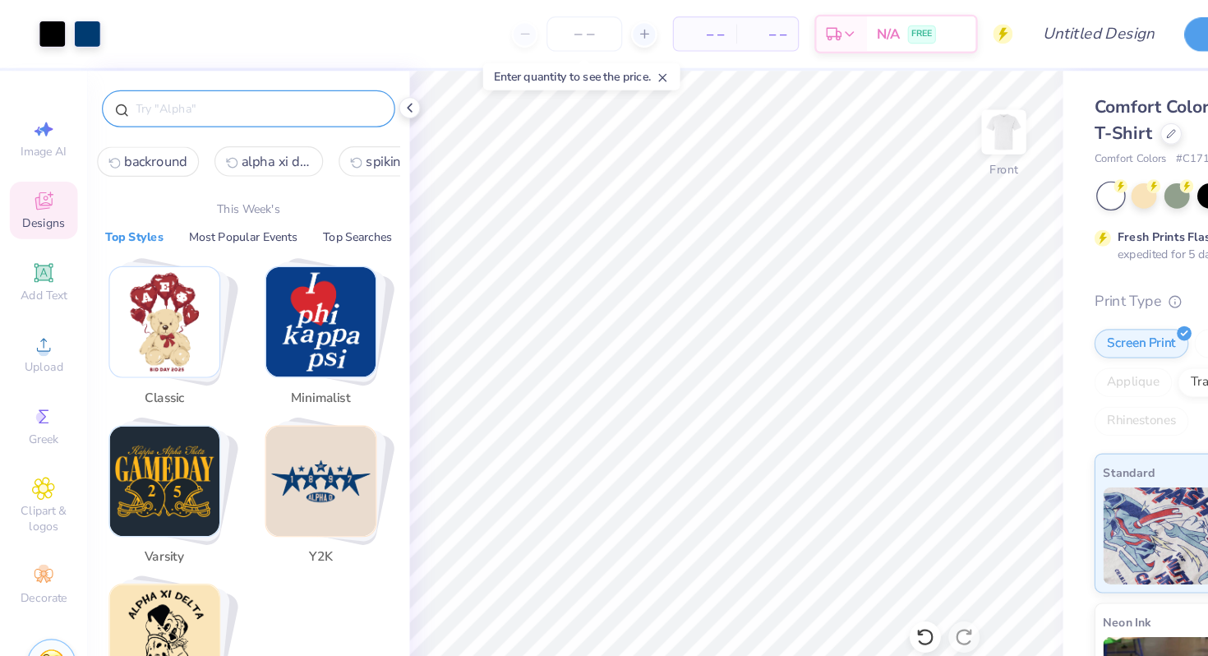
click at [148, 99] on input "text" at bounding box center [218, 92] width 210 height 16
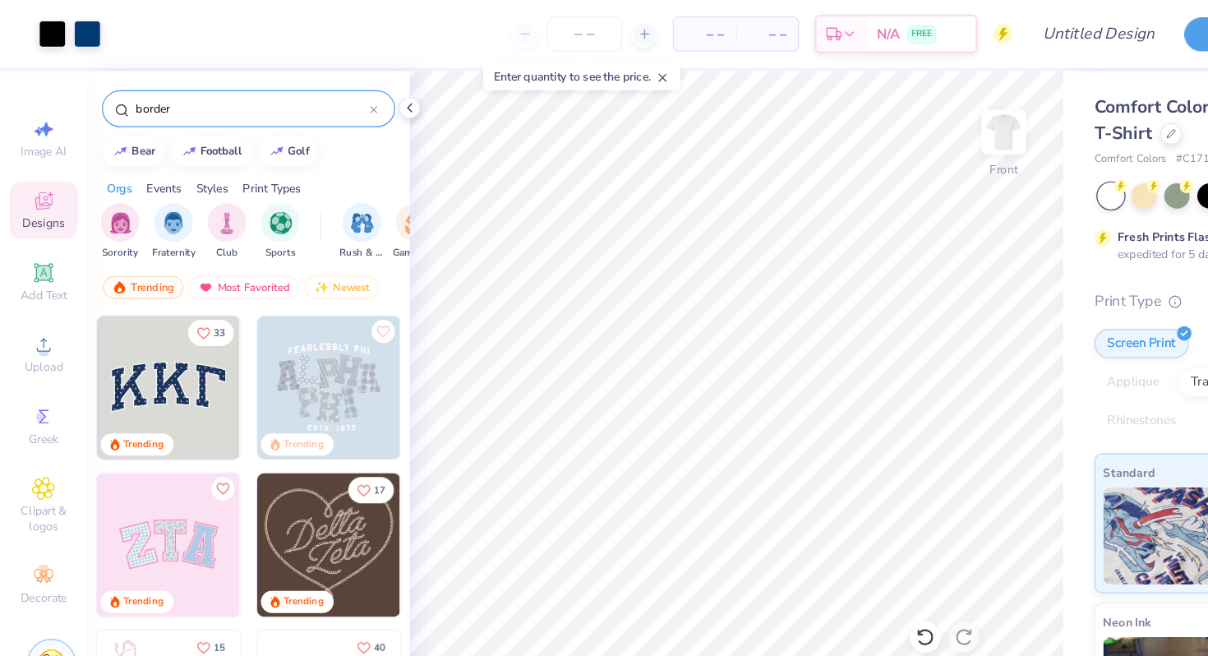
type input "border"
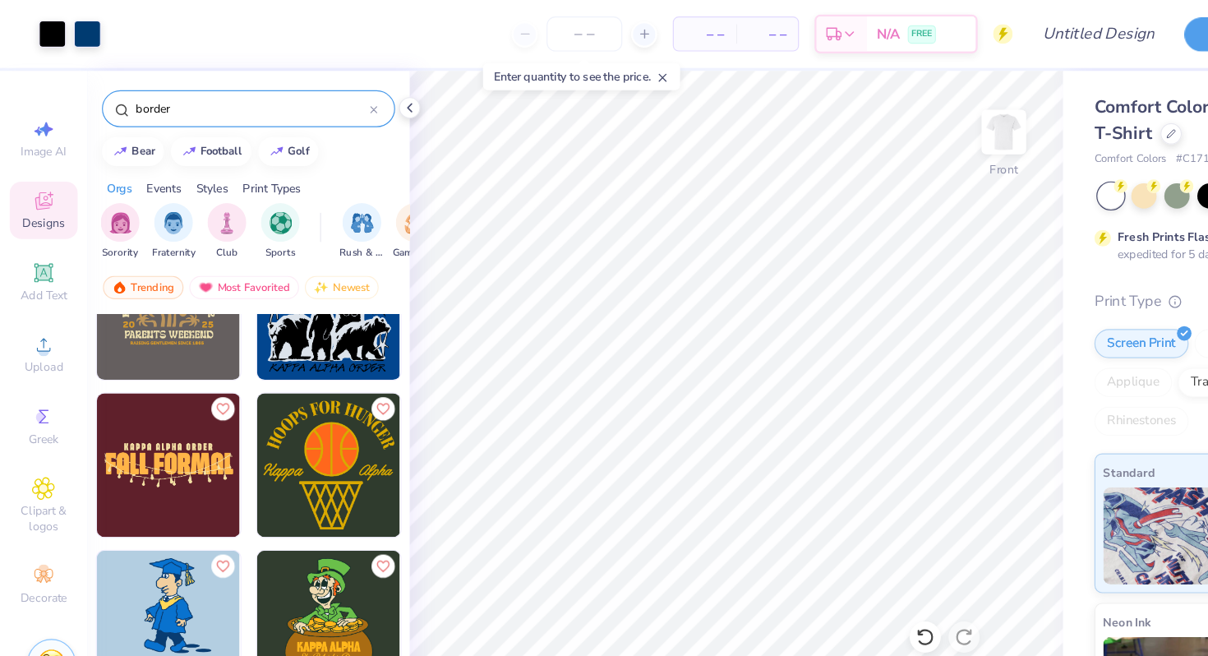
scroll to position [3809, 0]
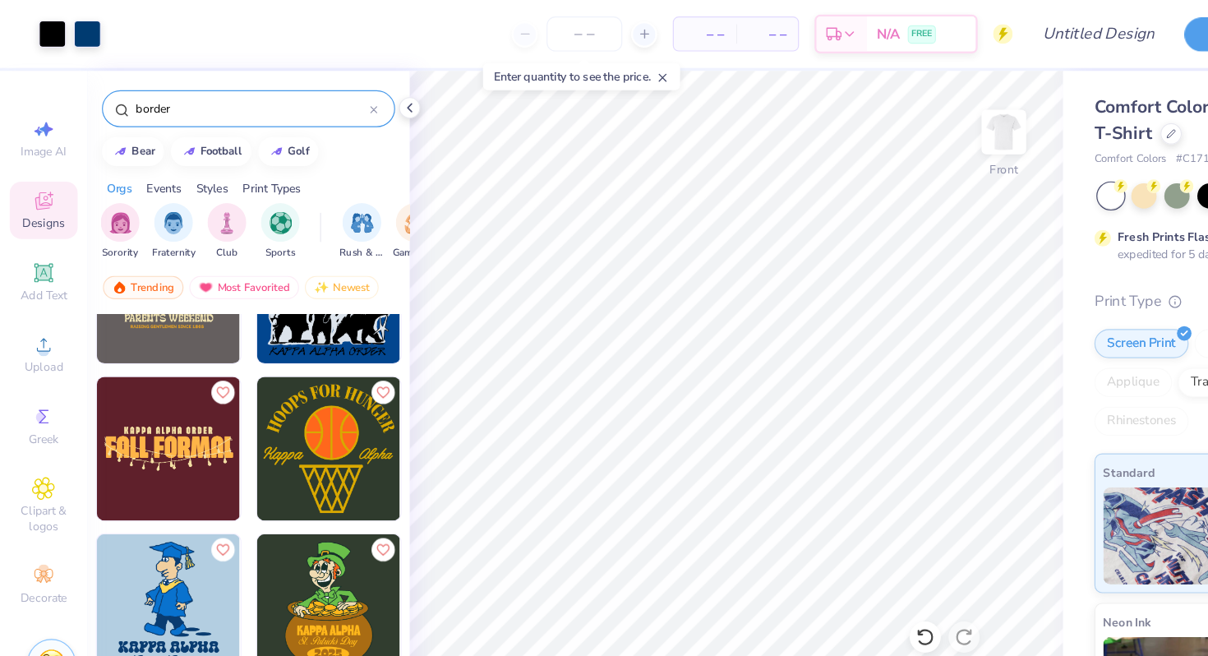
drag, startPoint x: 195, startPoint y: 95, endPoint x: 86, endPoint y: 90, distance: 108.6
click at [86, 90] on div "border" at bounding box center [210, 91] width 248 height 31
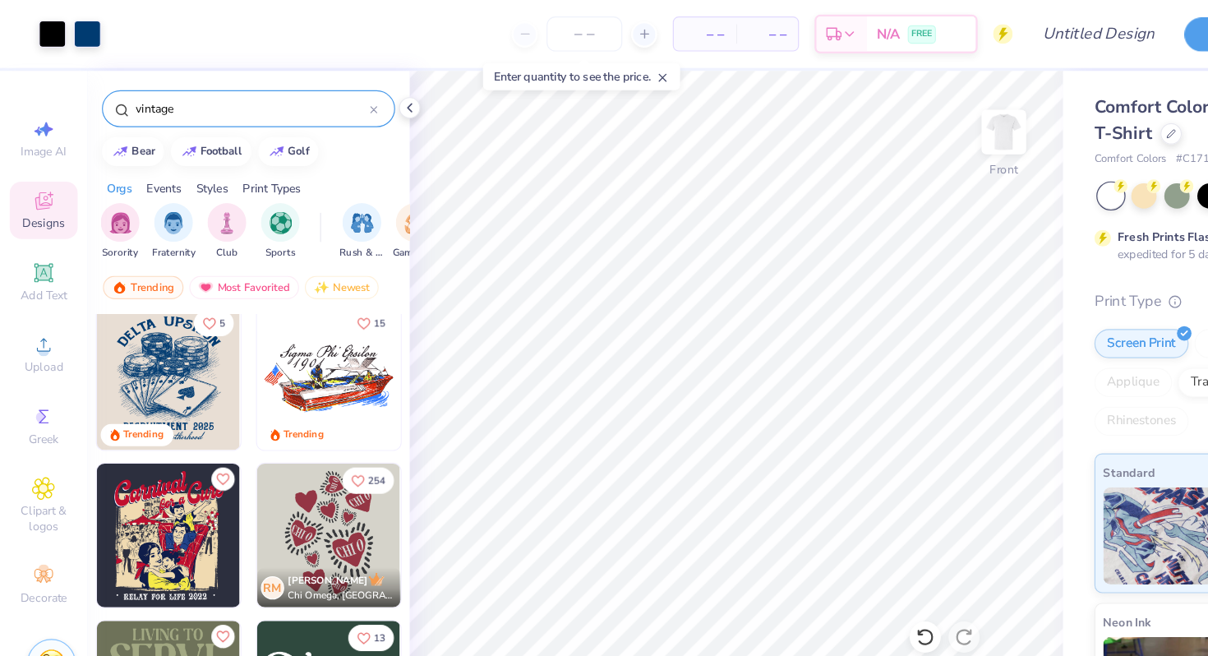
scroll to position [140, 0]
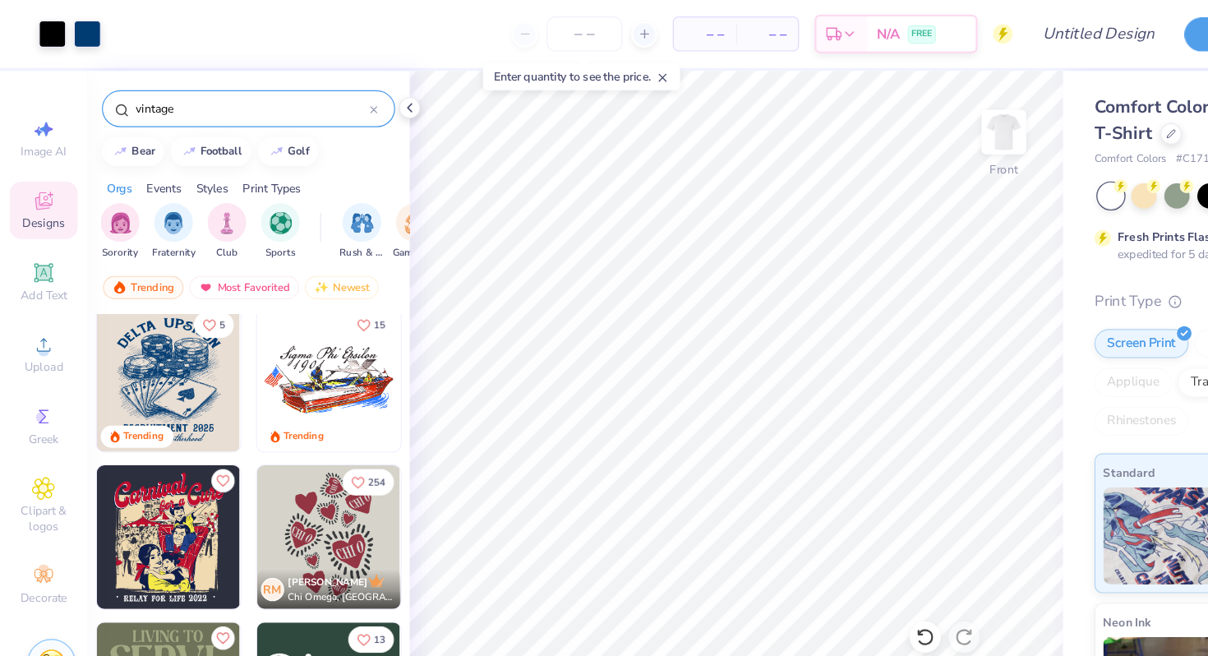
type input "vintage"
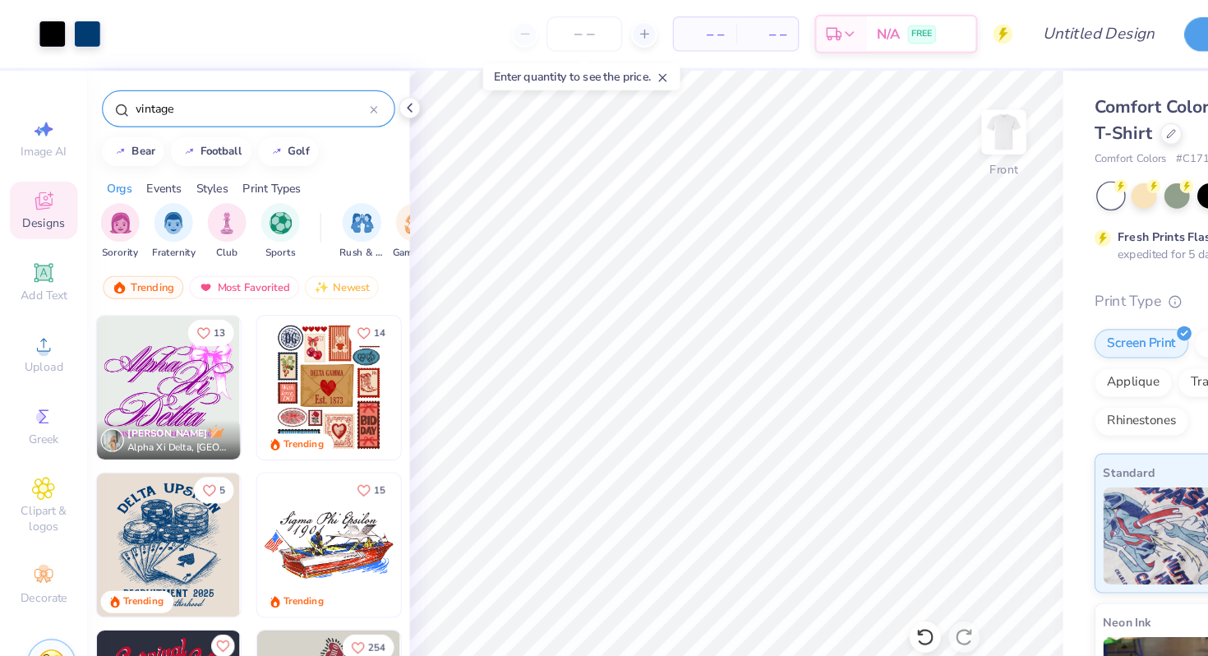
scroll to position [1, 0]
click at [138, 440] on img at bounding box center [143, 460] width 122 height 122
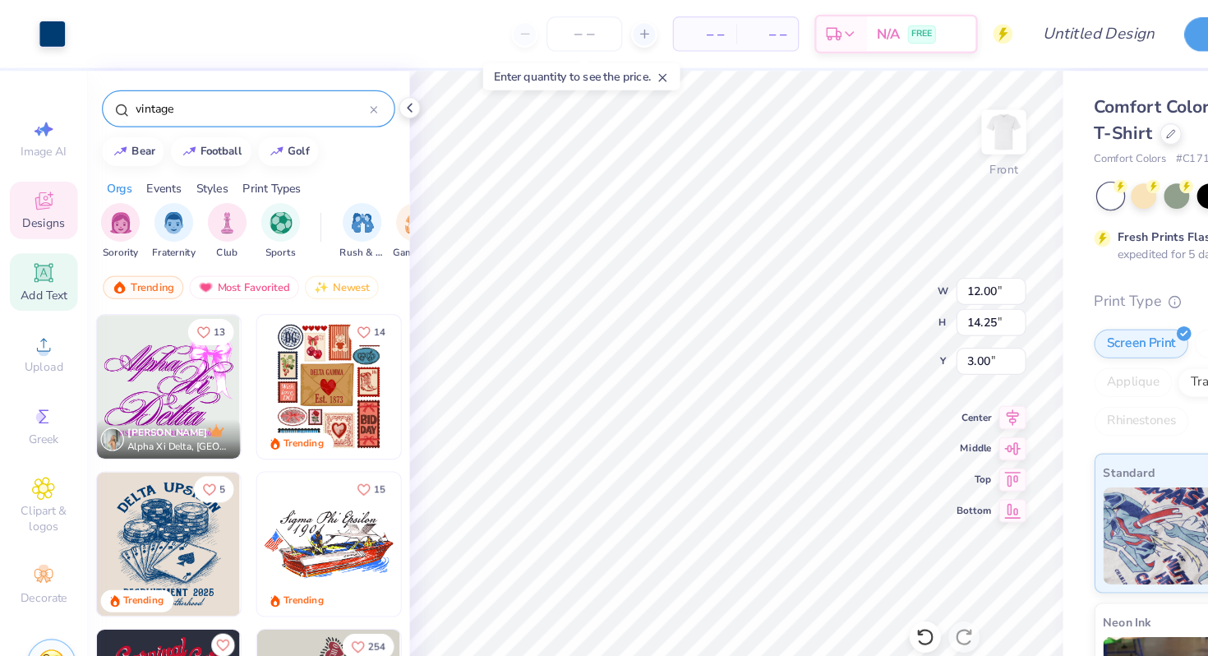
click at [31, 241] on div "Add Text" at bounding box center [37, 239] width 58 height 48
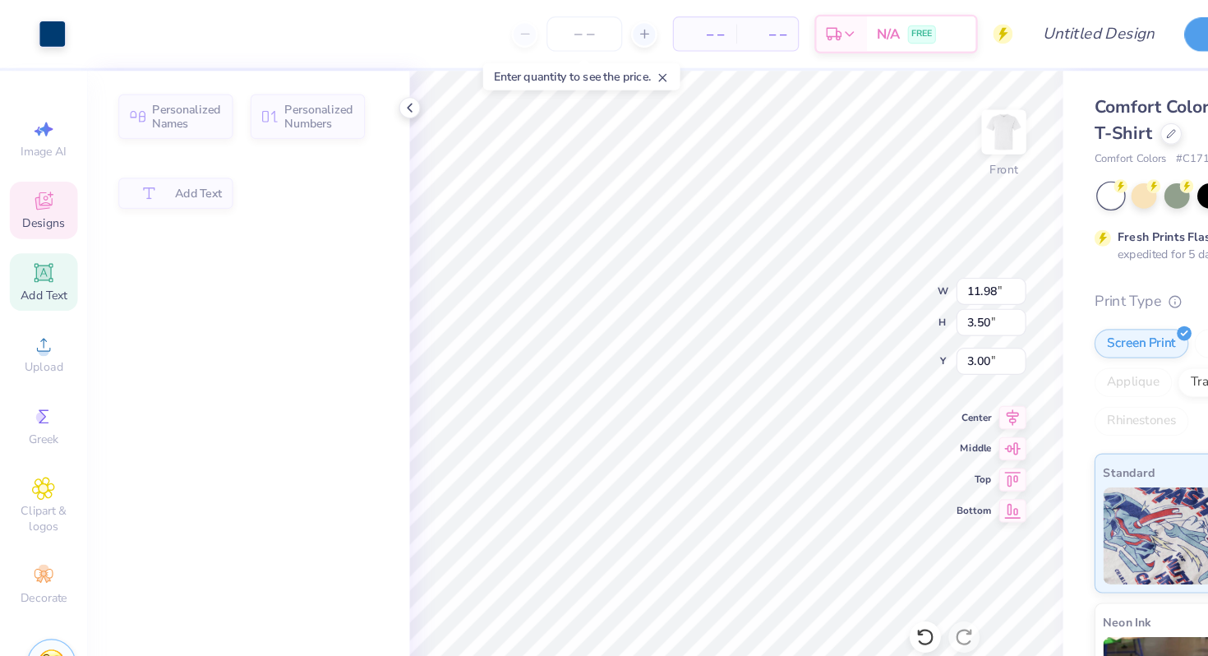
type input "11.98"
type input "3.50"
type textarea "Delta Upsi"
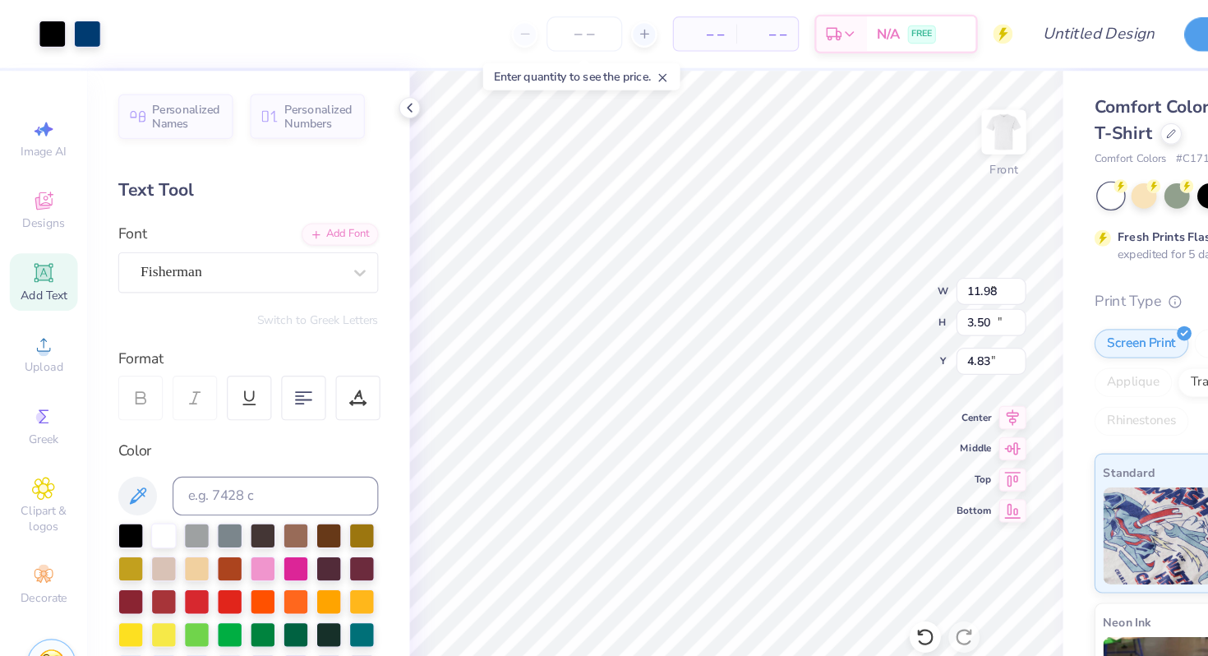
type input "6.90"
type input "11.82"
type input "4.83"
type input "5.69"
type input "1.65"
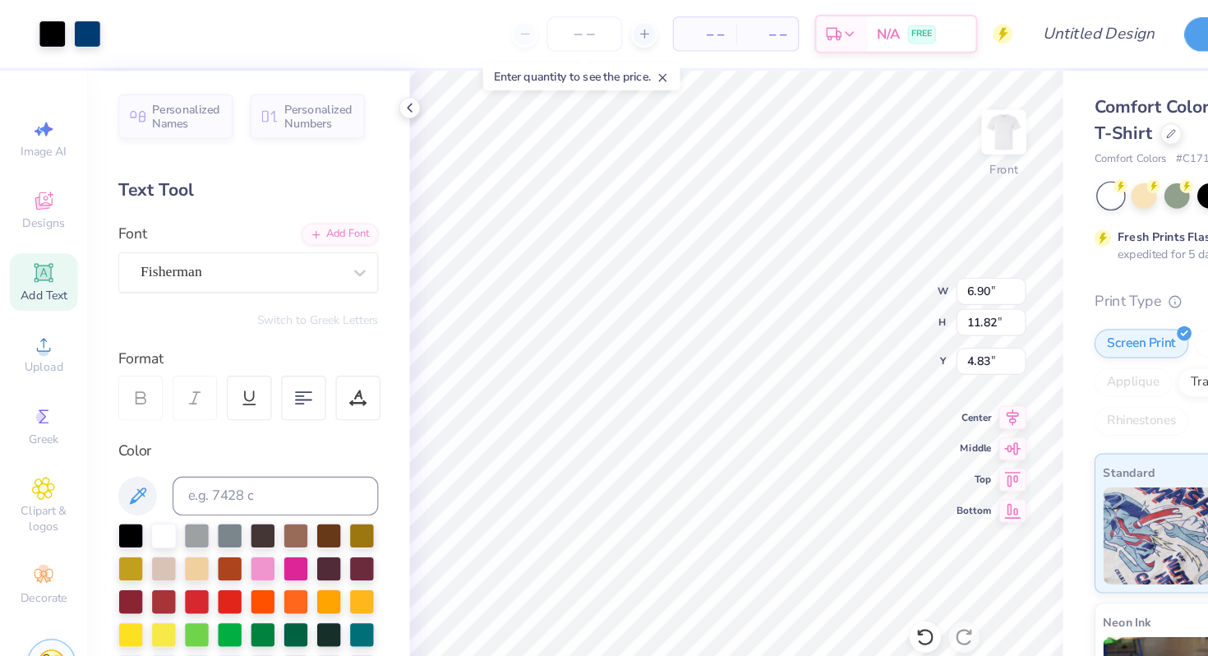
type input "12.93"
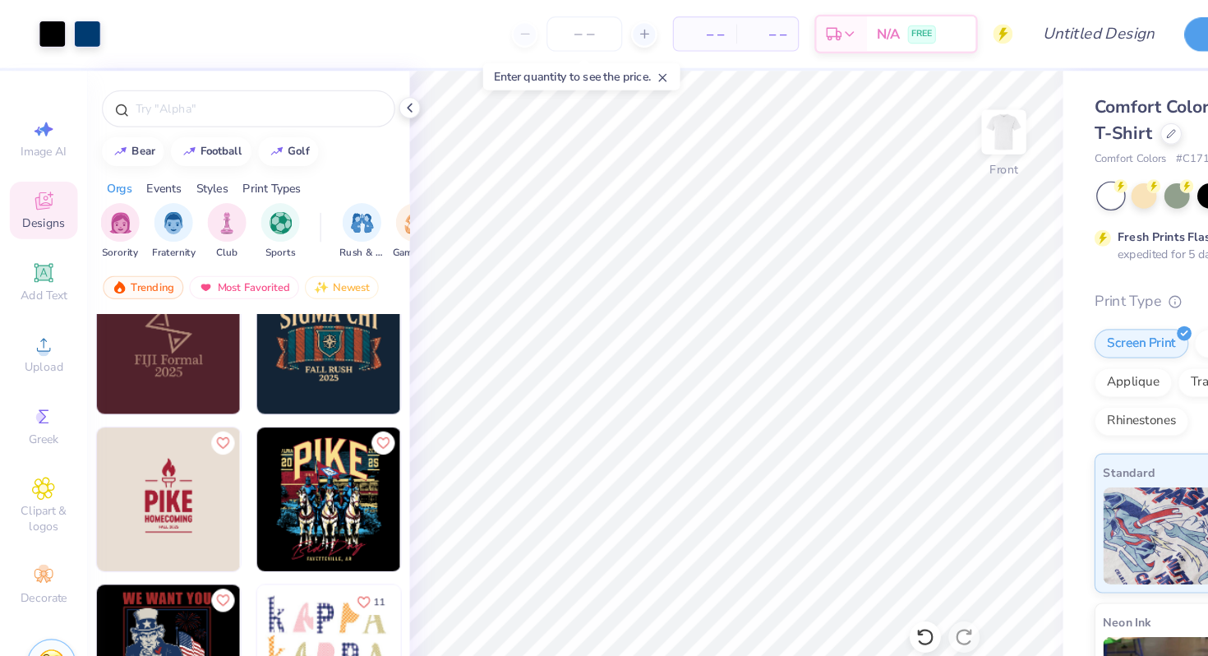
scroll to position [4309, 0]
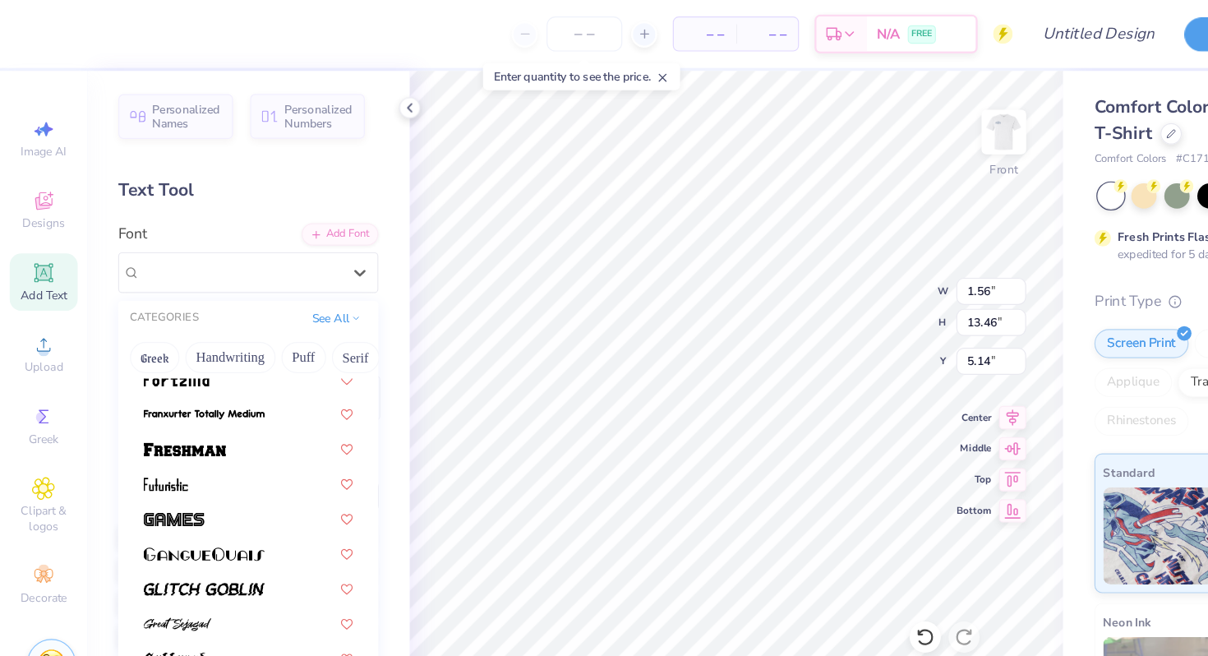
scroll to position [581, 0]
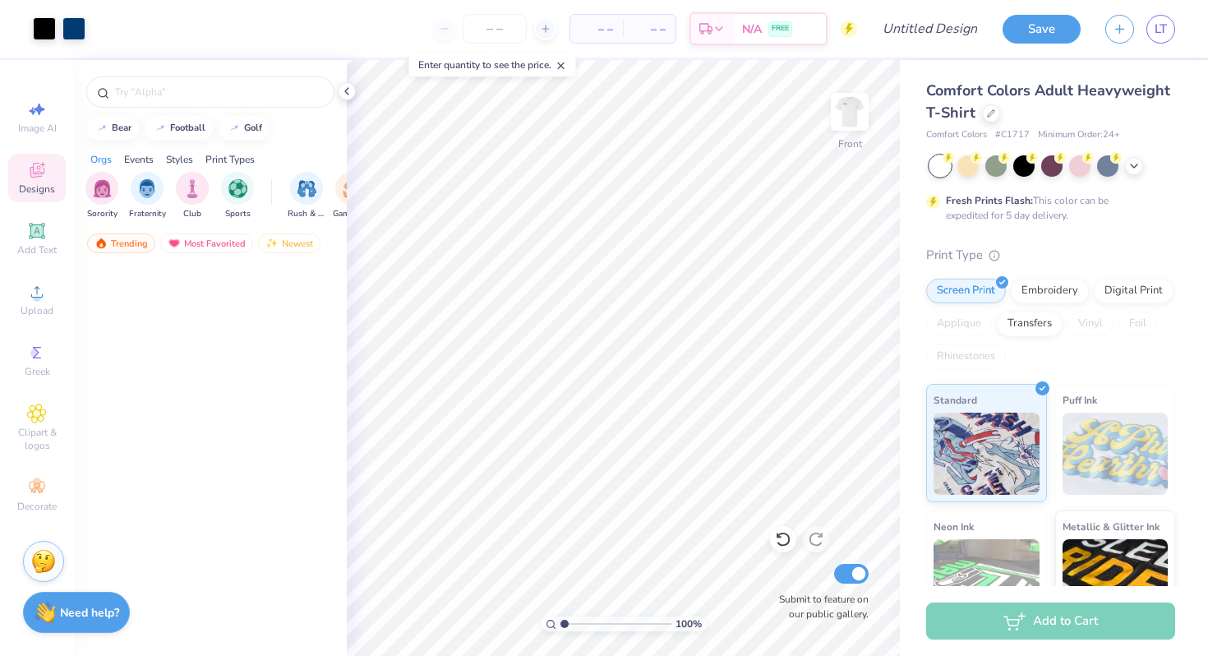
scroll to position [9633, 0]
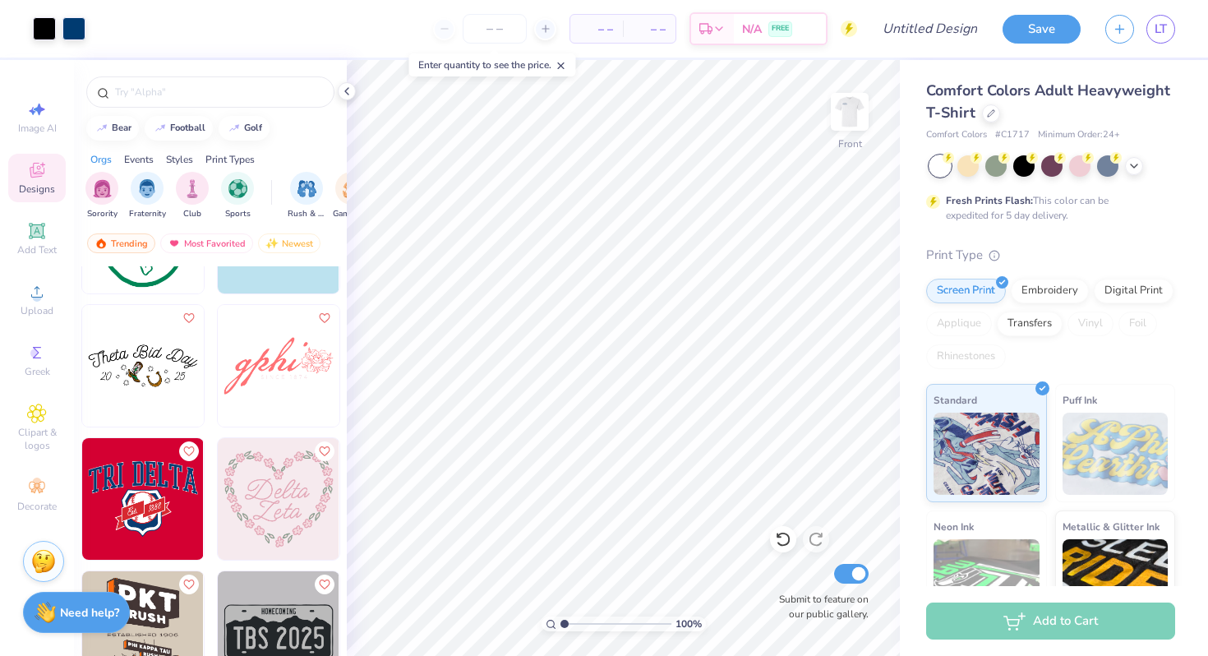
scroll to position [20473, 0]
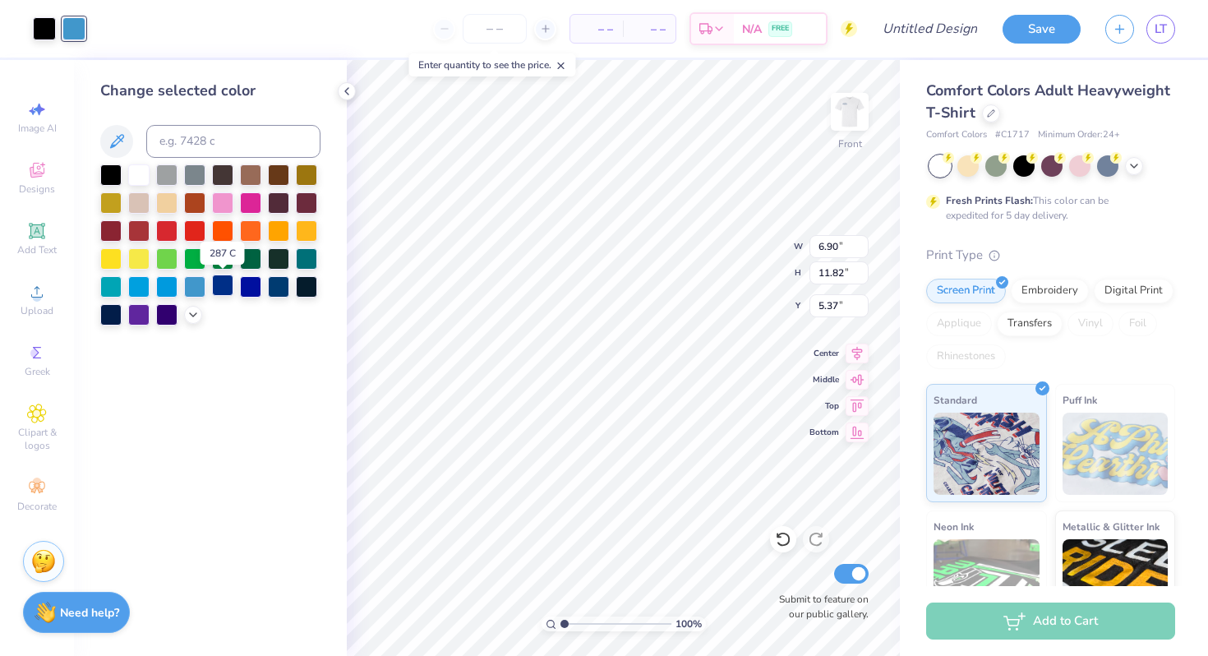
click at [222, 285] on div at bounding box center [222, 285] width 21 height 21
click at [311, 255] on div at bounding box center [306, 257] width 21 height 21
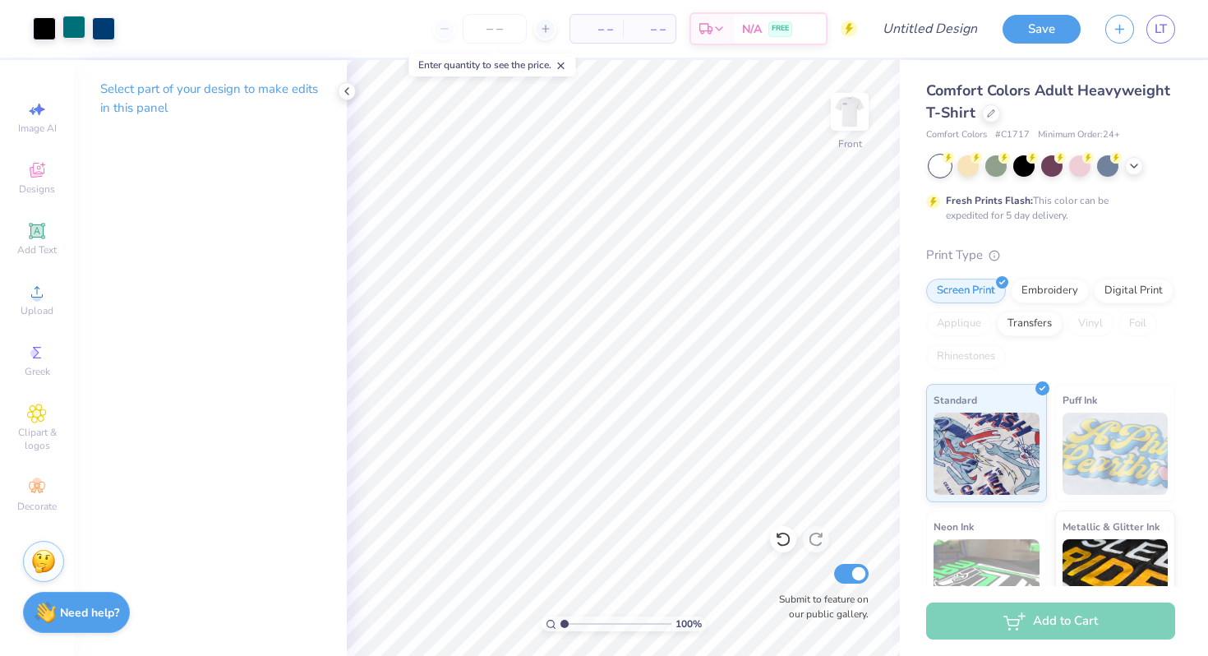
click at [77, 22] on div at bounding box center [73, 27] width 23 height 23
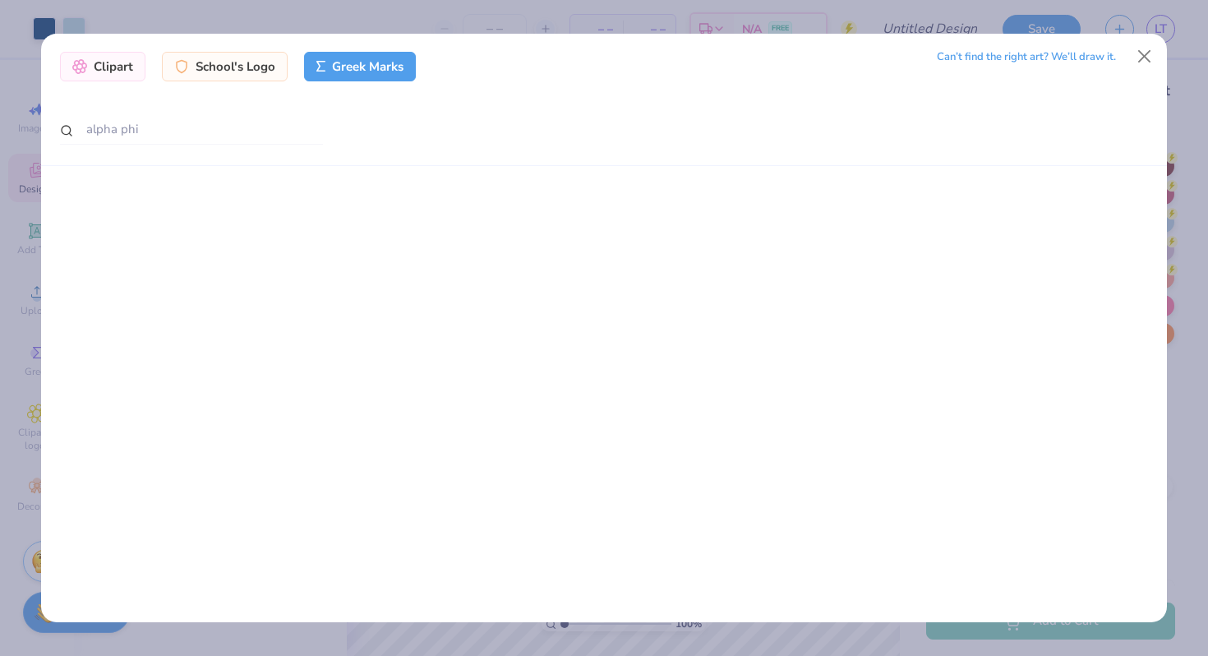
scroll to position [1396, 0]
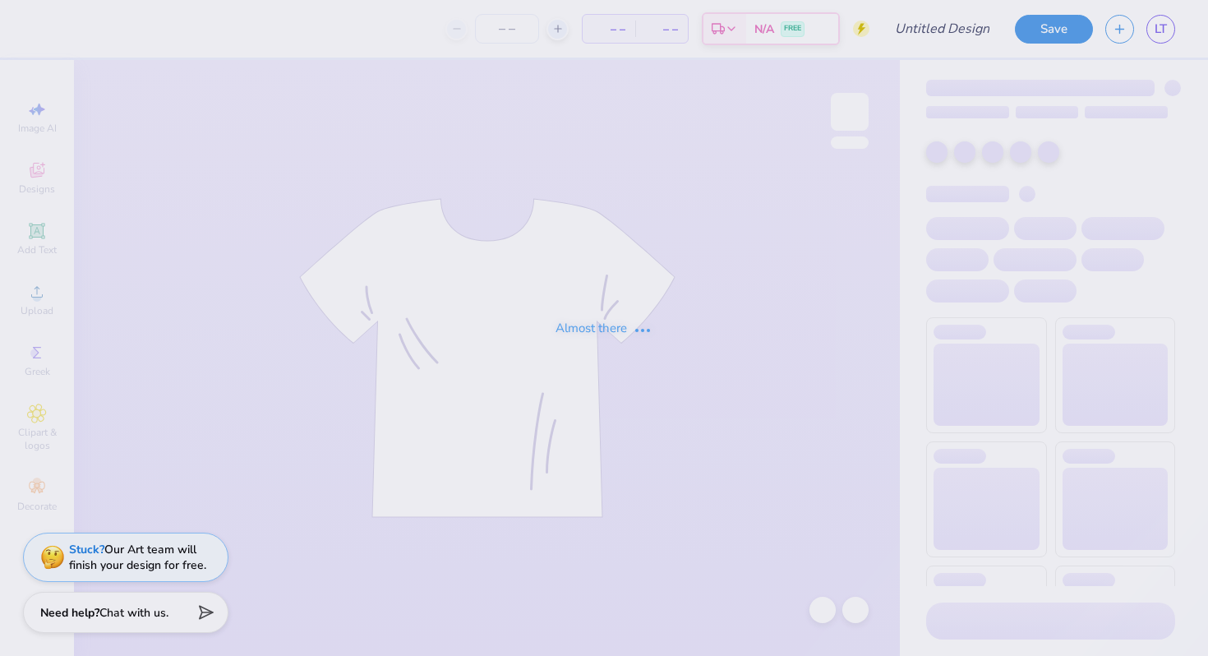
type input "ava poop"
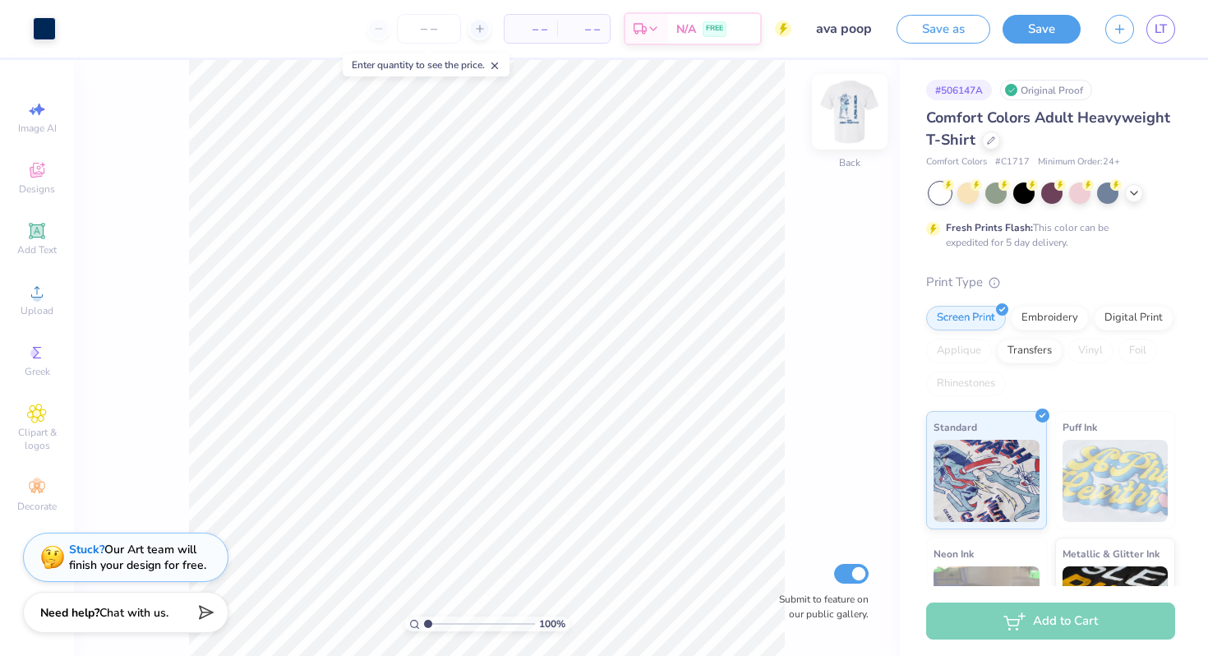
click at [856, 109] on img at bounding box center [850, 112] width 66 height 66
